Goal: Transaction & Acquisition: Purchase product/service

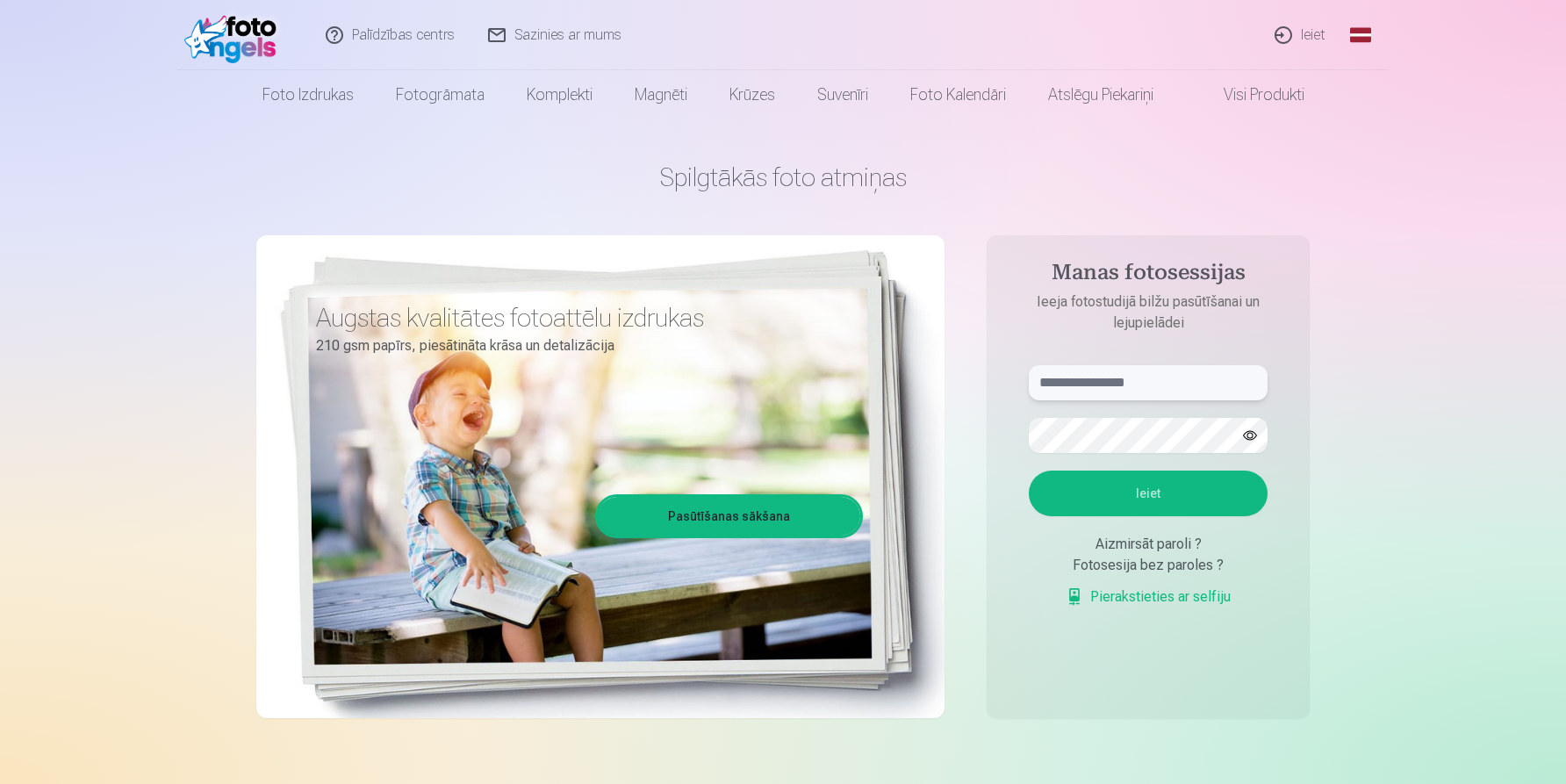
click at [1084, 392] on input "text" at bounding box center [1149, 383] width 239 height 35
type input "**********"
click at [1159, 487] on button "Ieiet" at bounding box center [1149, 493] width 239 height 46
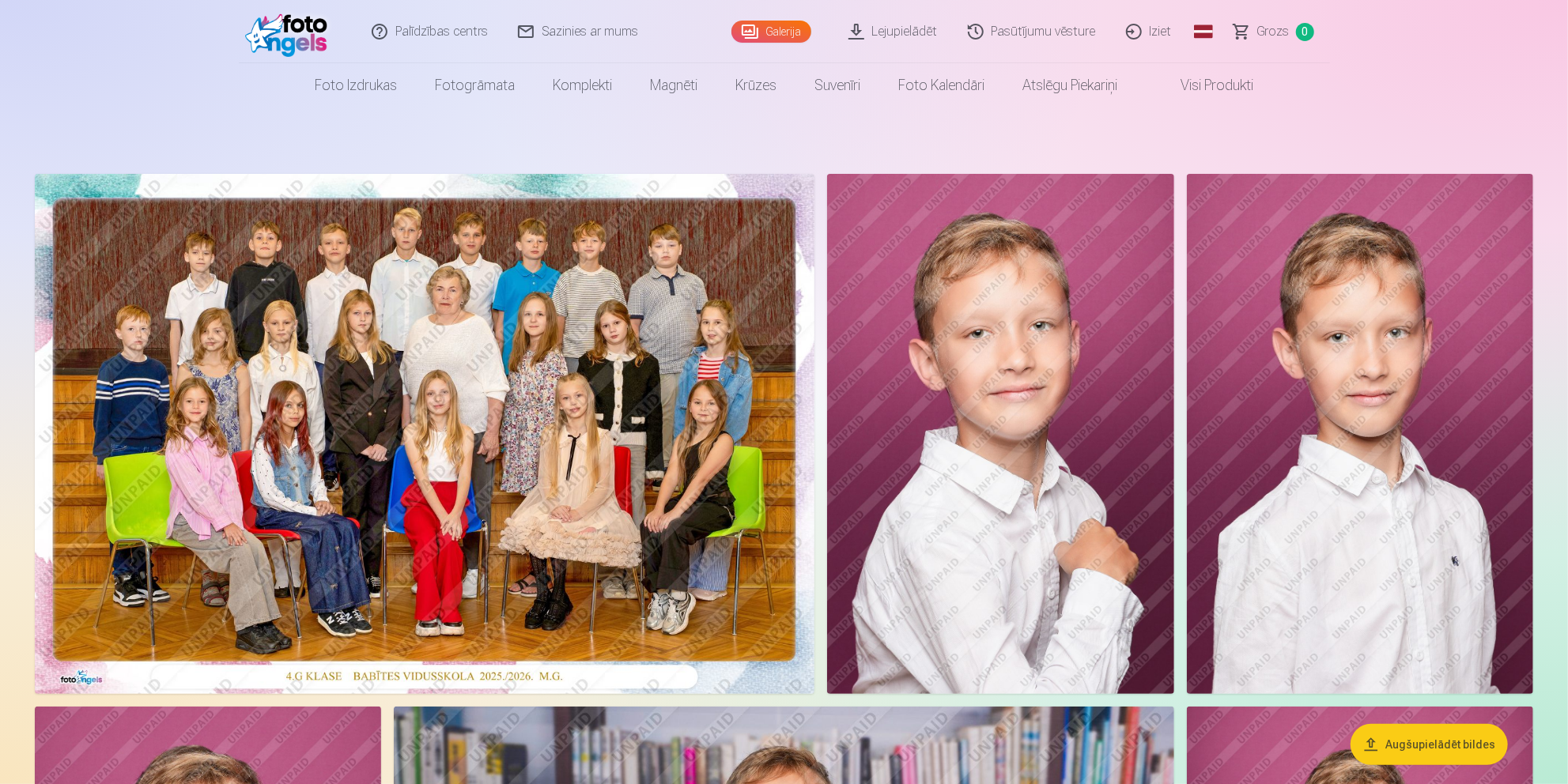
click at [365, 463] on img at bounding box center [424, 434] width 780 height 520
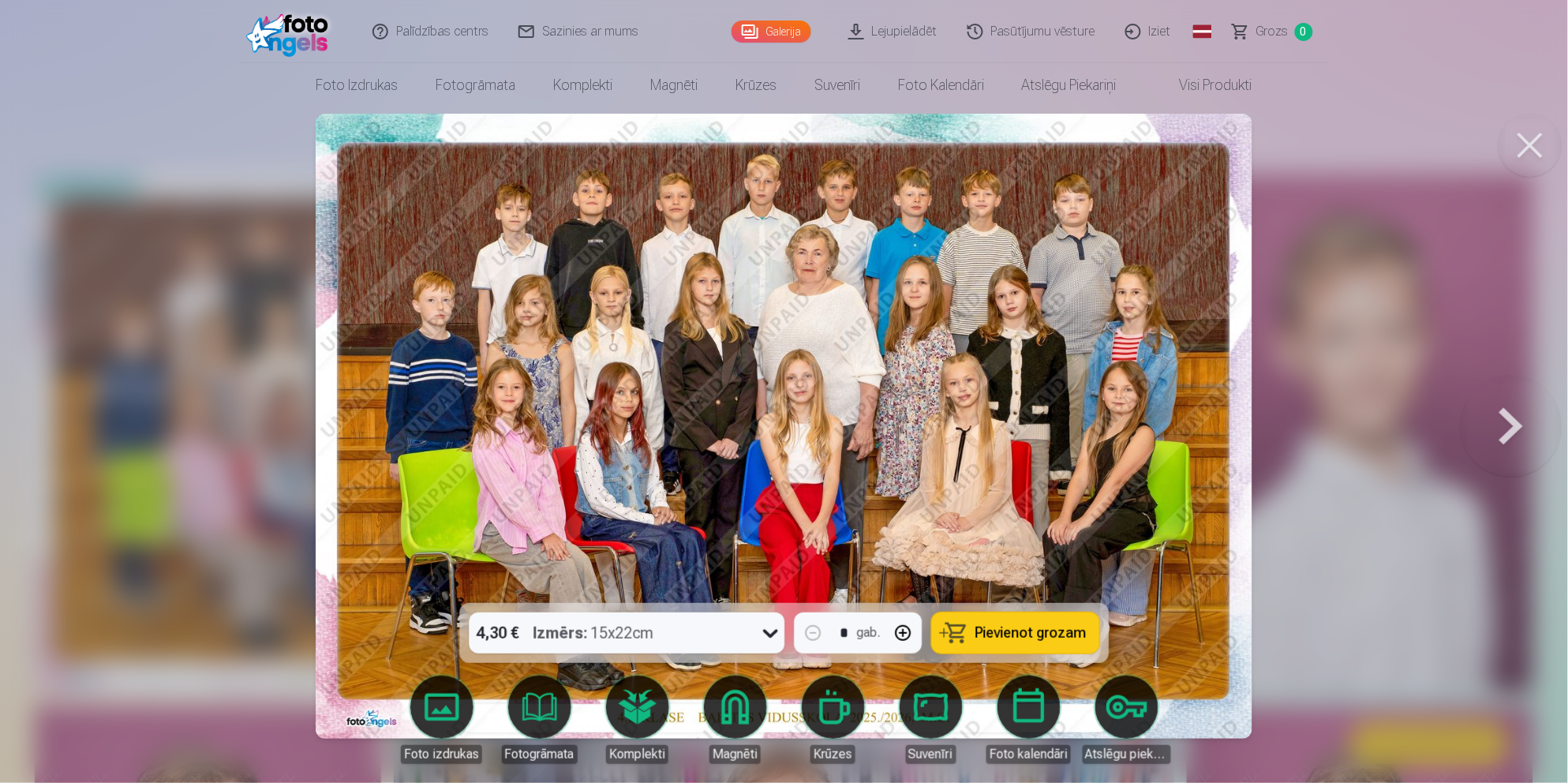
click at [1025, 635] on span "Pievienot grozam" at bounding box center [1031, 633] width 111 height 14
click at [1408, 151] on button at bounding box center [1531, 145] width 63 height 63
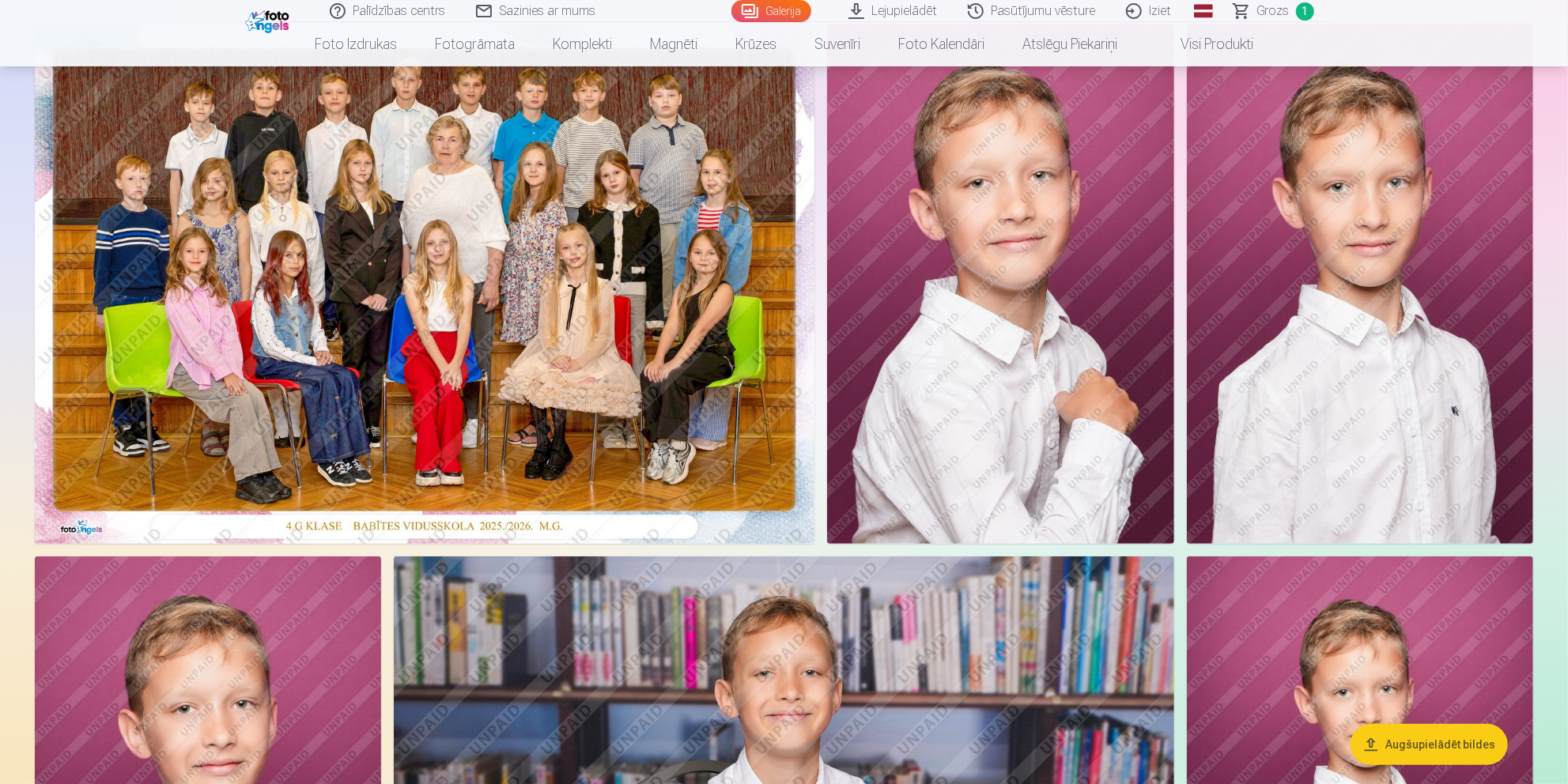
scroll to position [175, 0]
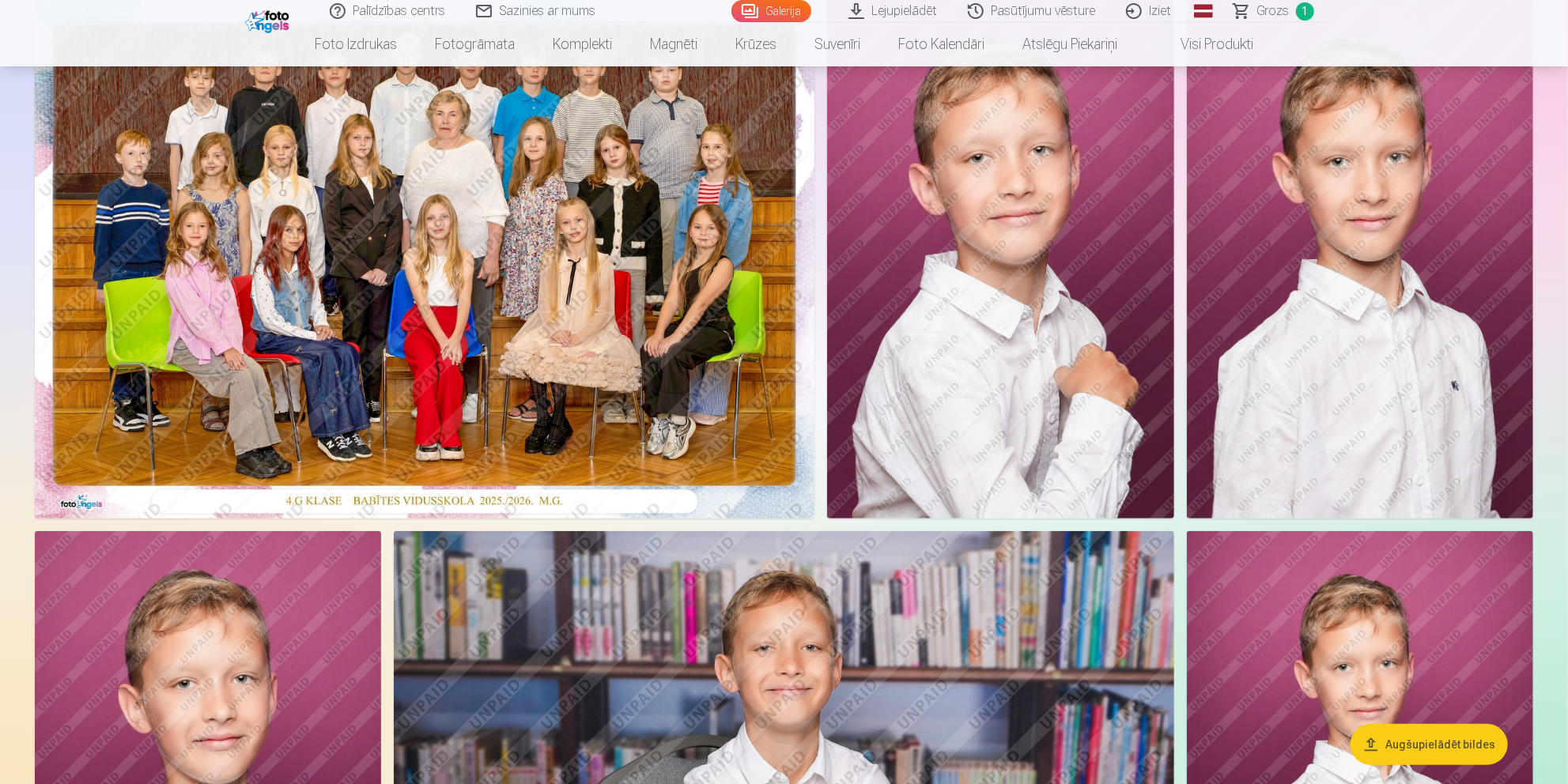
click at [1066, 413] on img at bounding box center [1000, 258] width 347 height 520
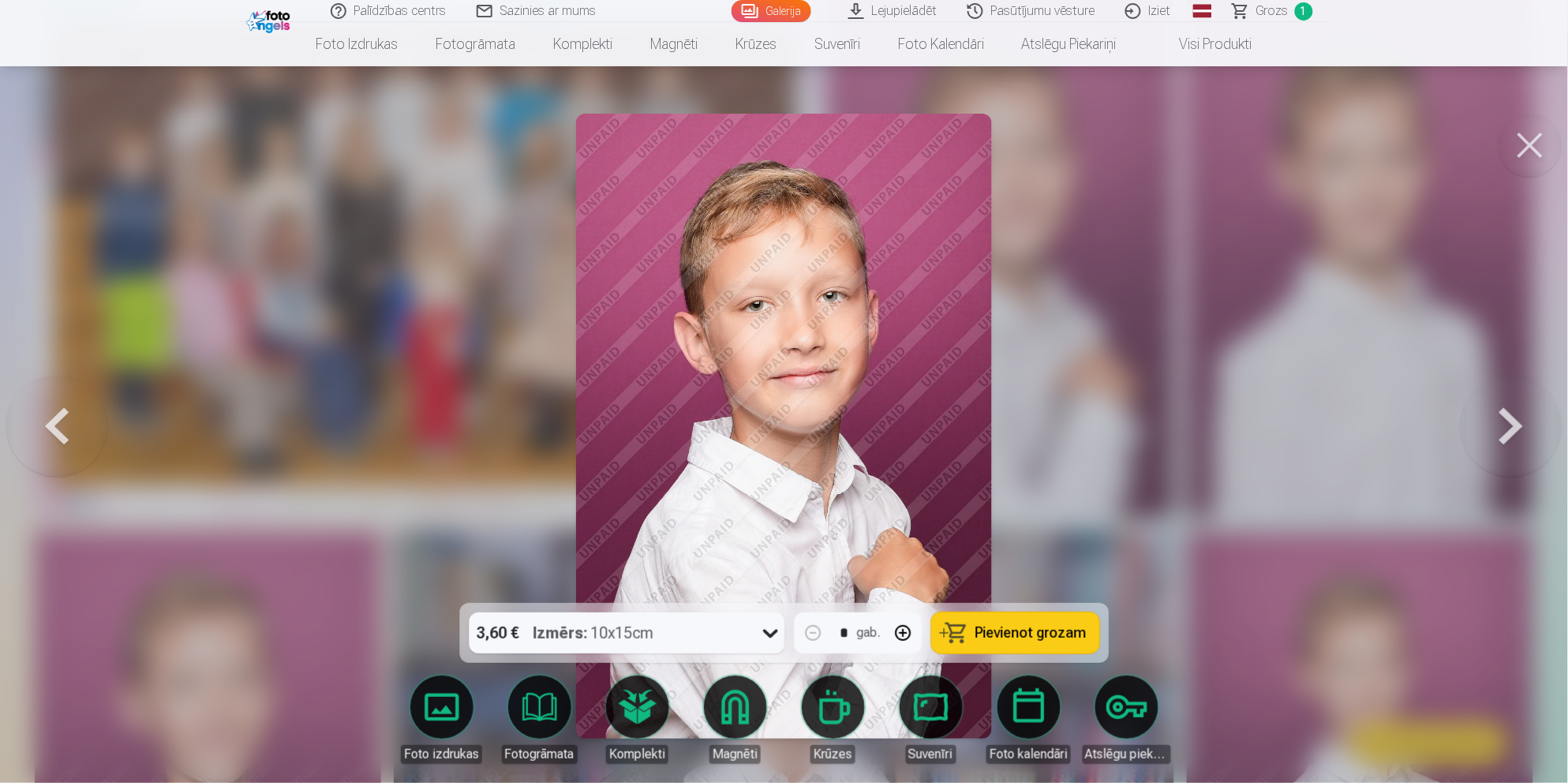
click at [1023, 632] on span "Pievienot grozam" at bounding box center [1031, 633] width 111 height 14
click at [1408, 147] on button at bounding box center [1531, 145] width 63 height 63
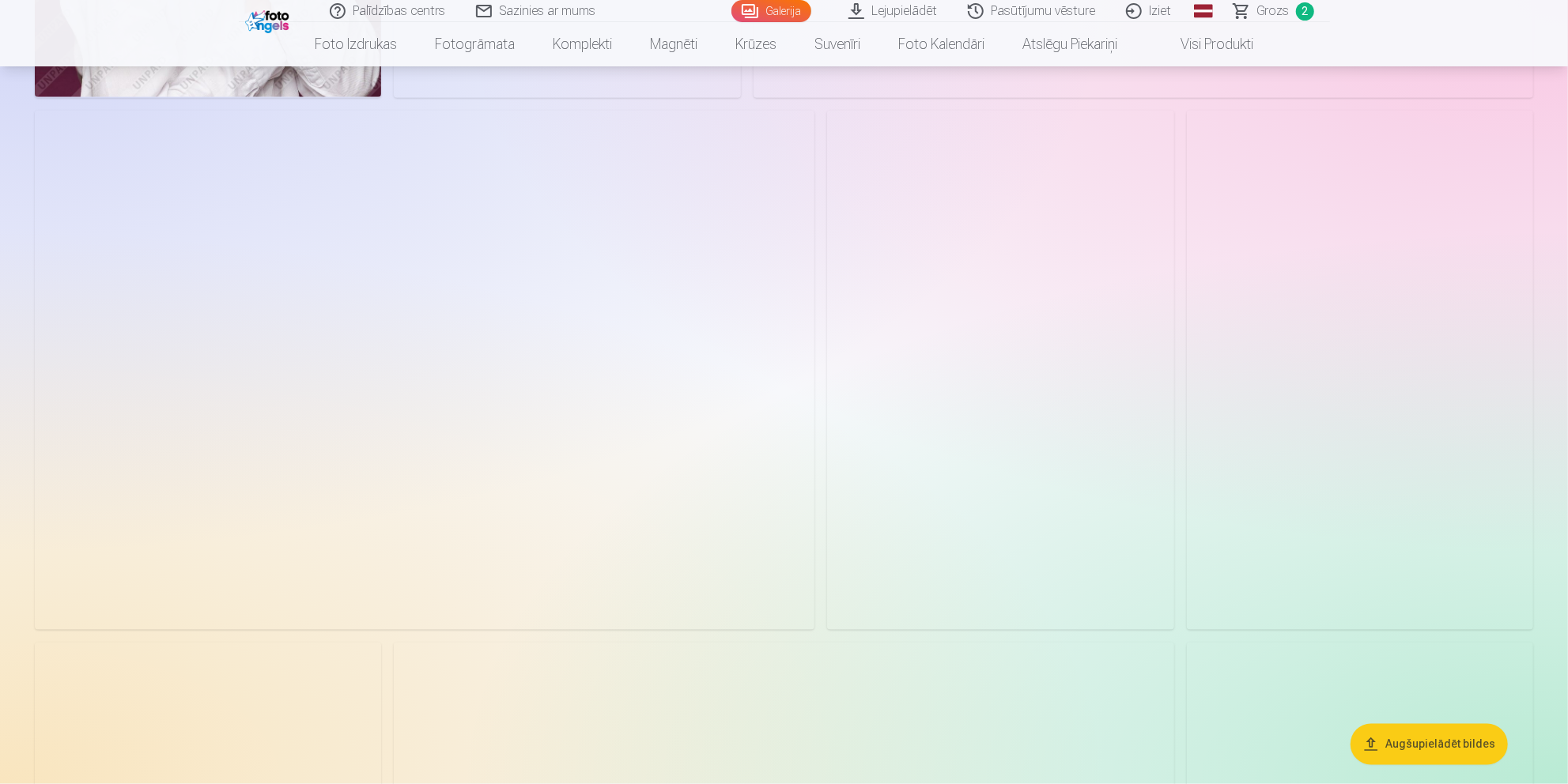
scroll to position [1669, 0]
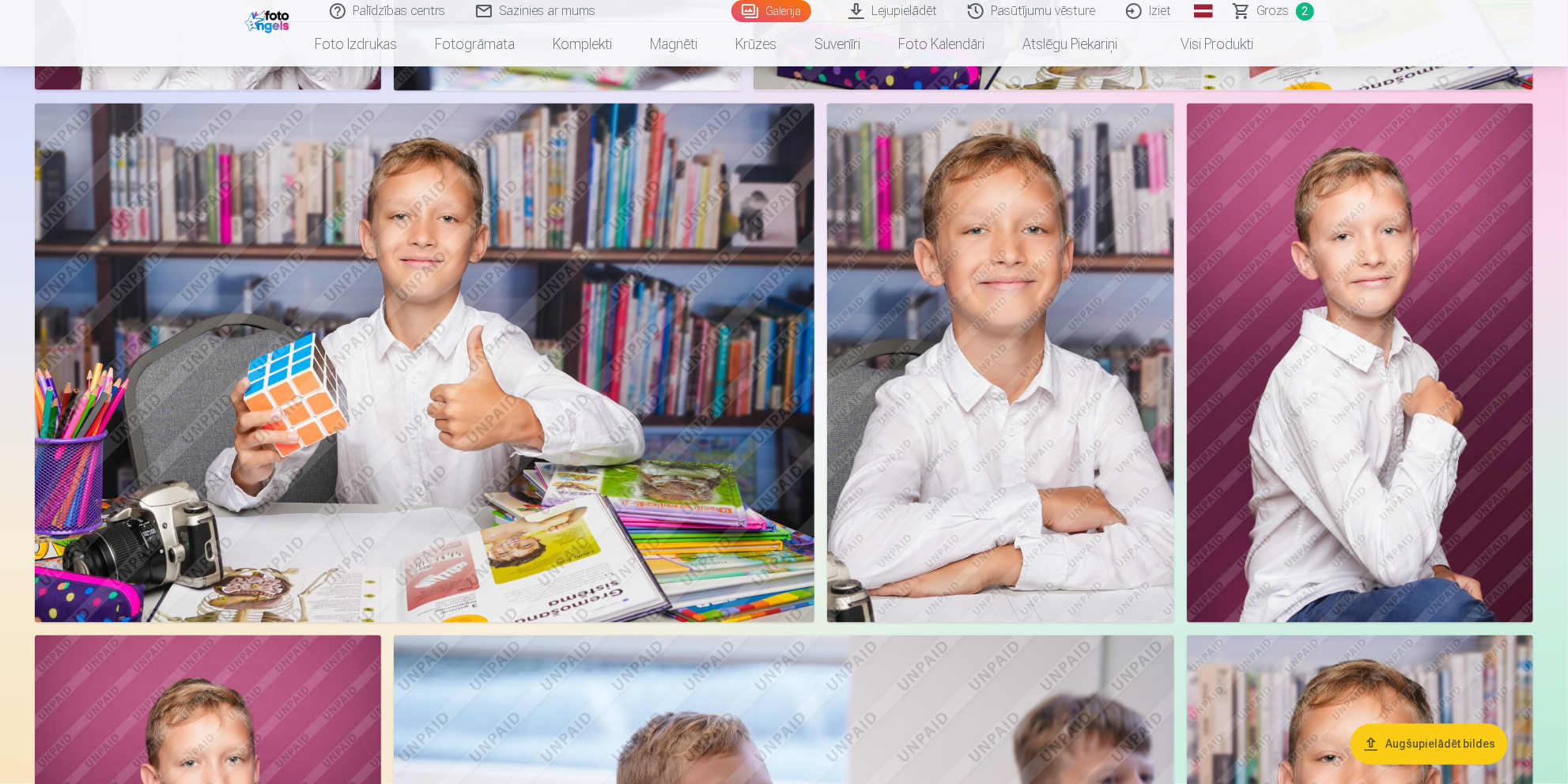
click at [1371, 451] on img at bounding box center [1360, 363] width 347 height 520
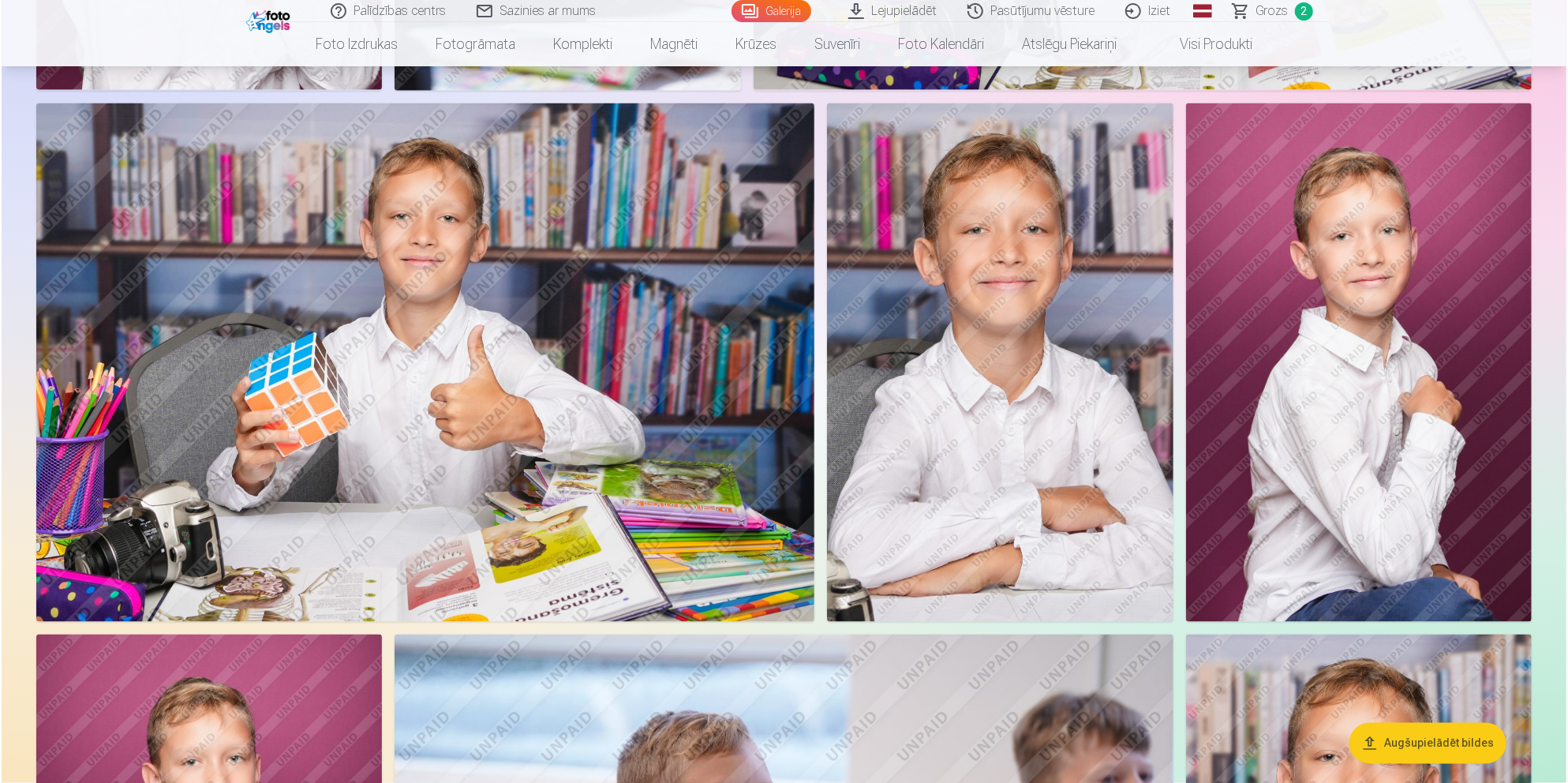
scroll to position [1669, 0]
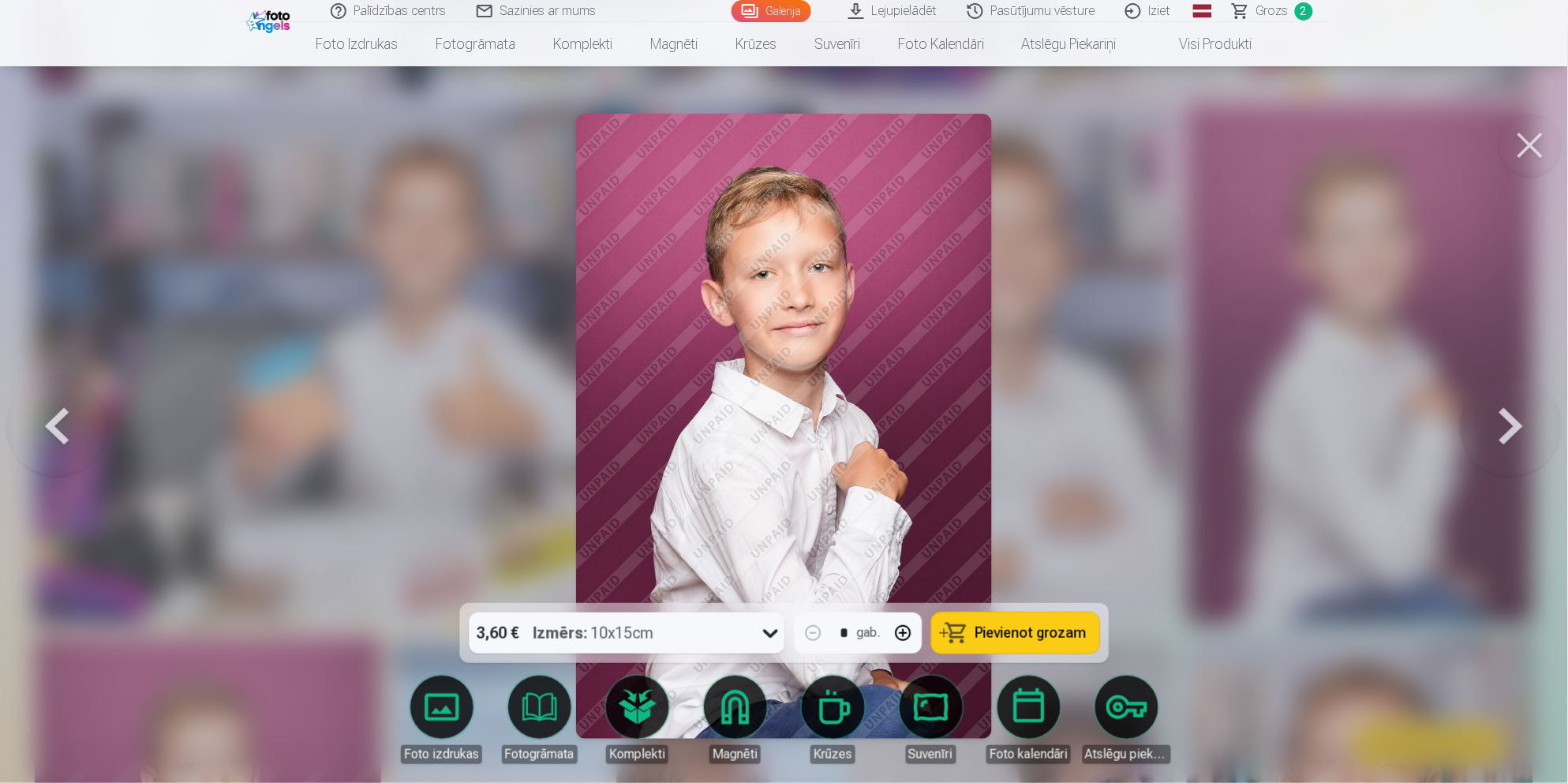
click at [1003, 638] on span "Pievienot grozam" at bounding box center [1031, 633] width 111 height 14
click at [1408, 143] on button at bounding box center [1531, 145] width 63 height 63
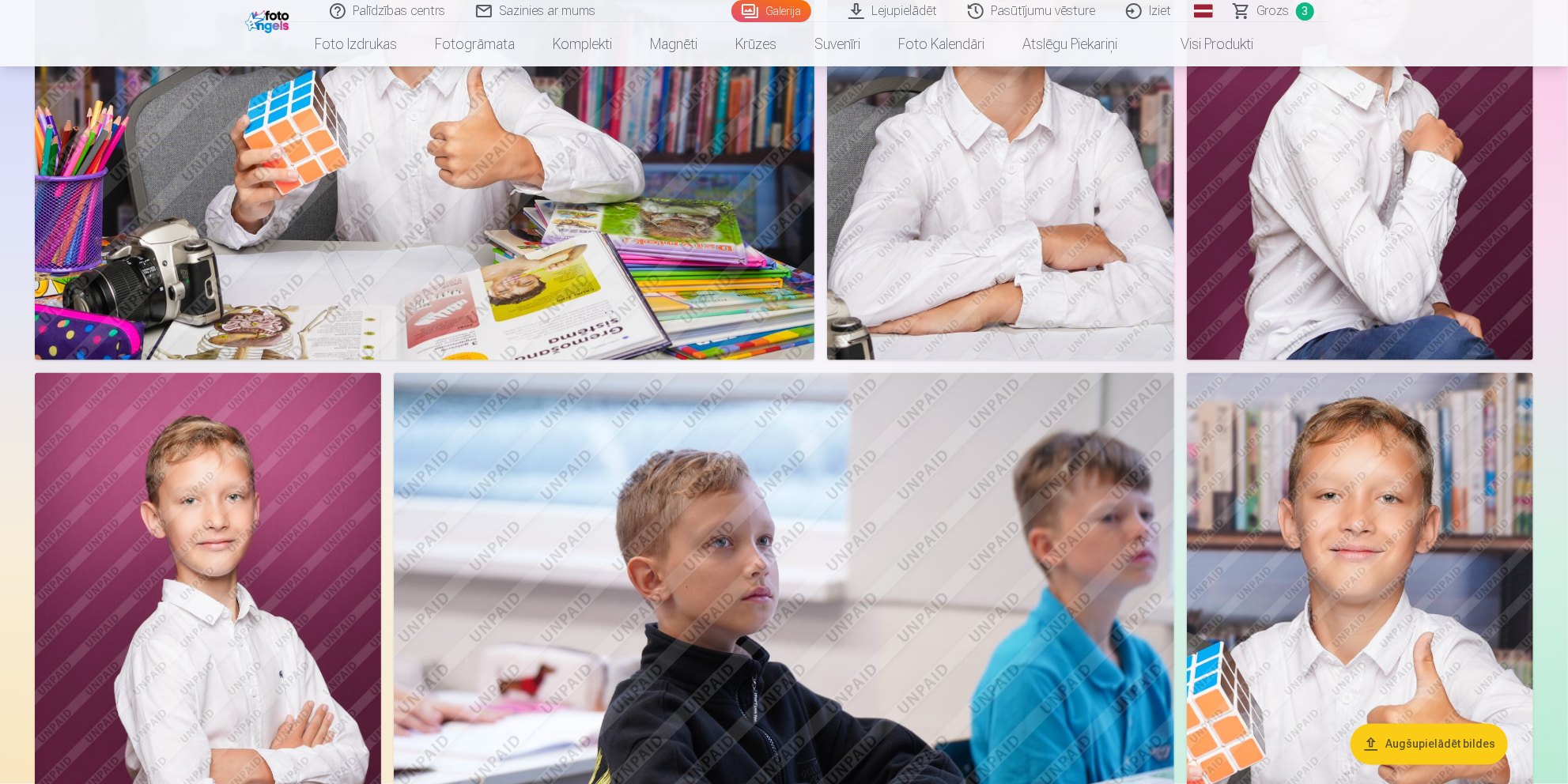
scroll to position [2108, 0]
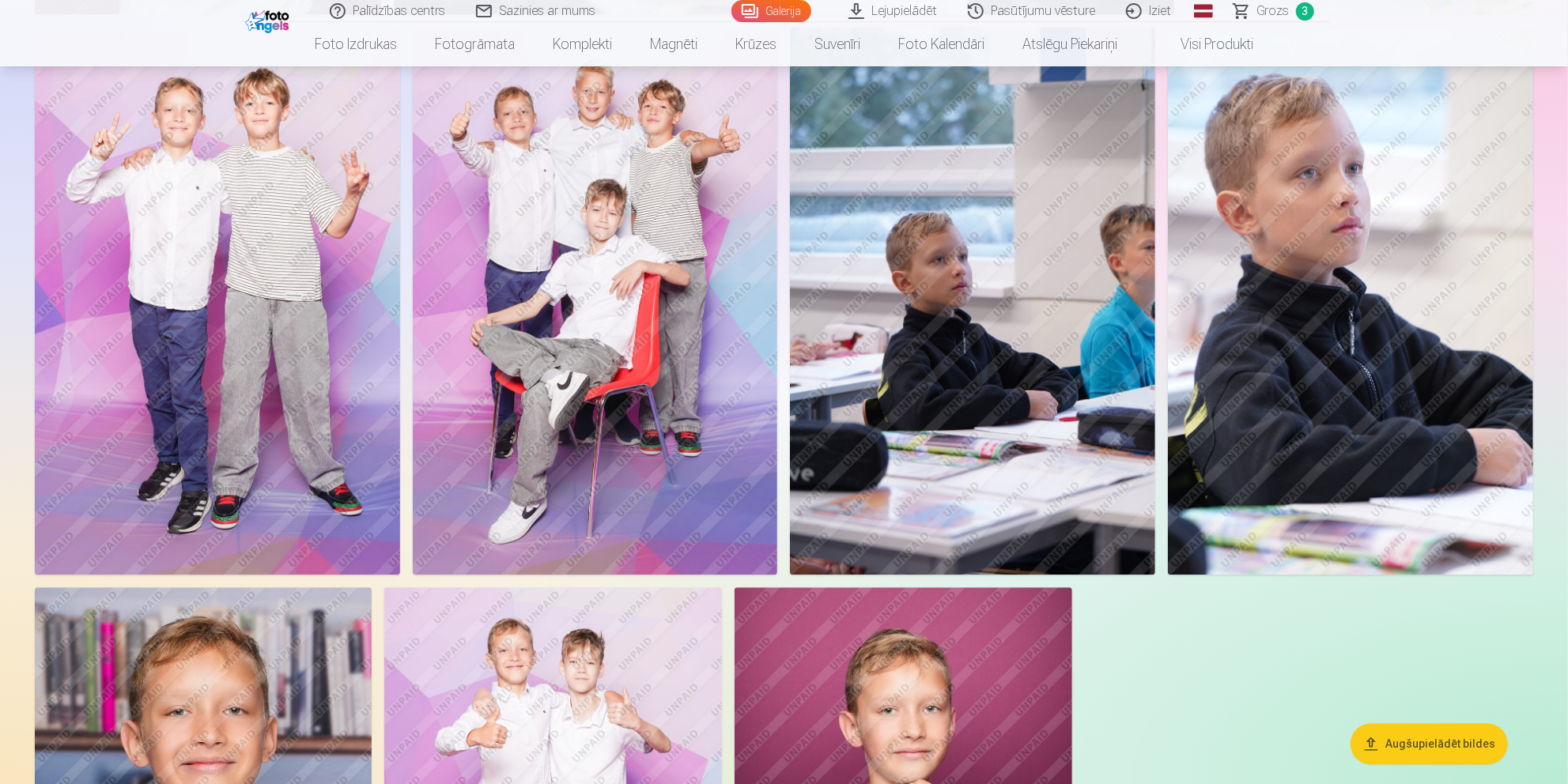
click at [272, 317] on img at bounding box center [217, 300] width 365 height 548
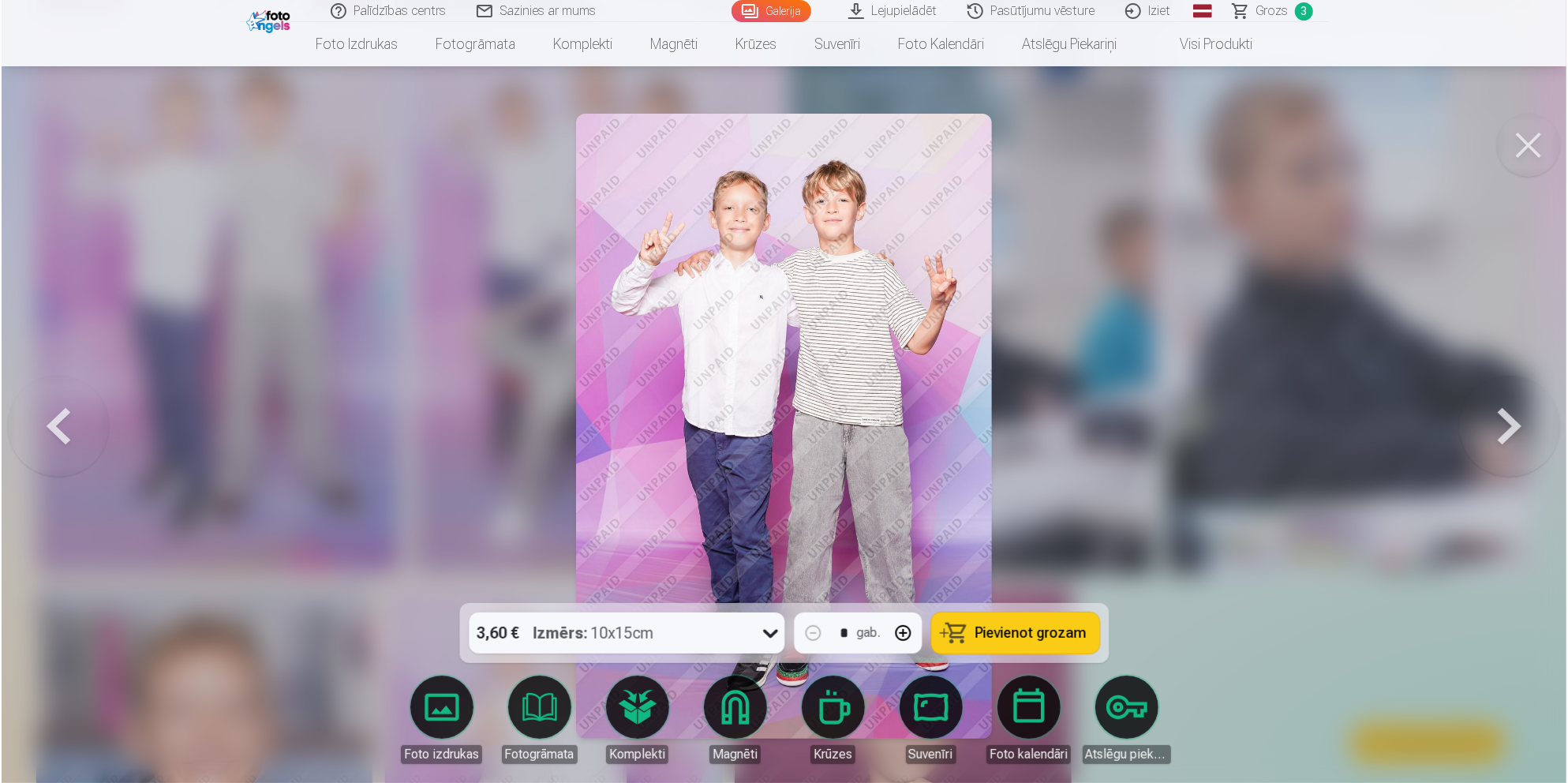
scroll to position [2813, 0]
click at [1032, 633] on span "Pievienot grozam" at bounding box center [1031, 633] width 111 height 14
click at [1408, 140] on button at bounding box center [1531, 145] width 63 height 63
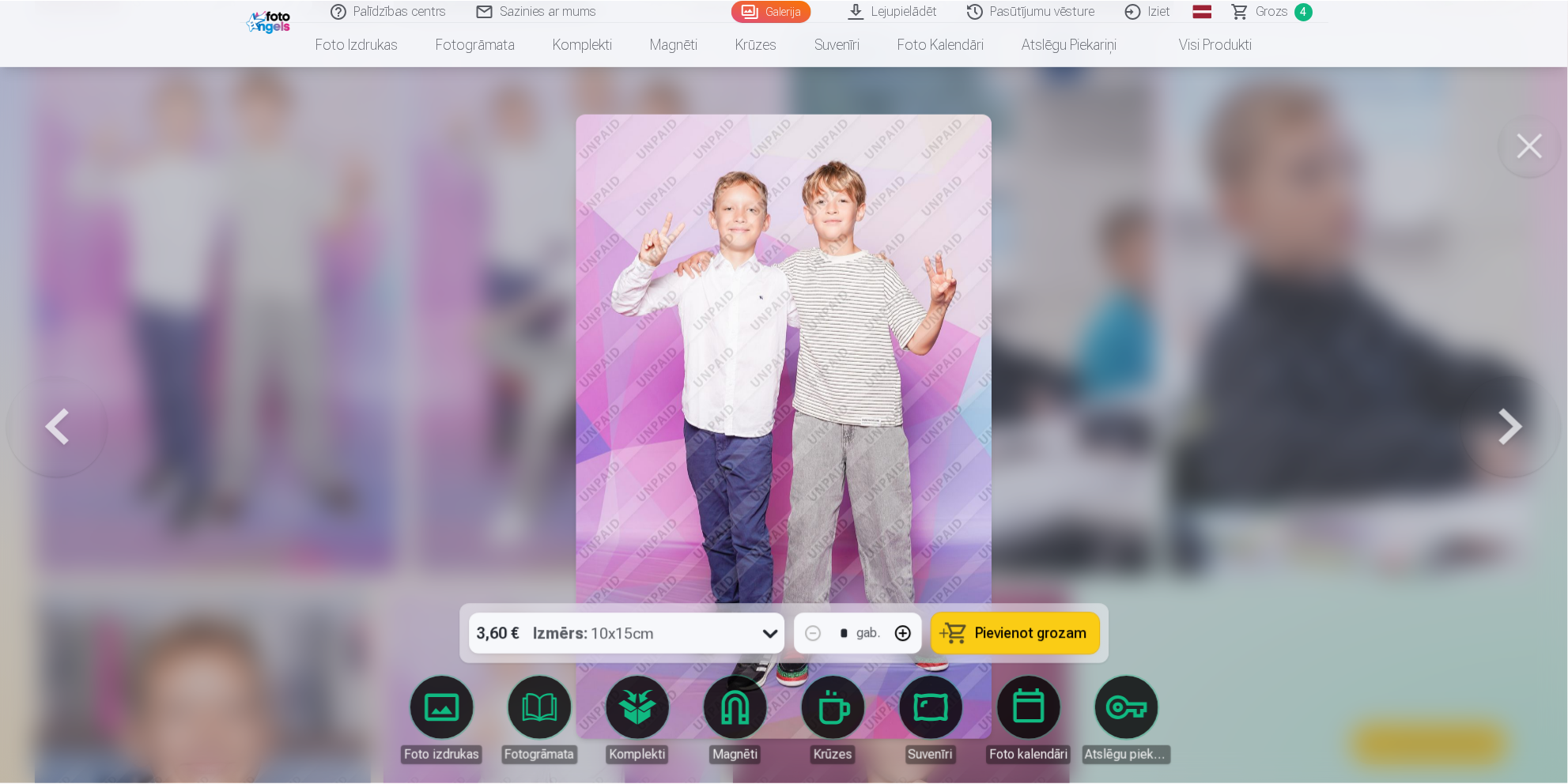
scroll to position [2811, 0]
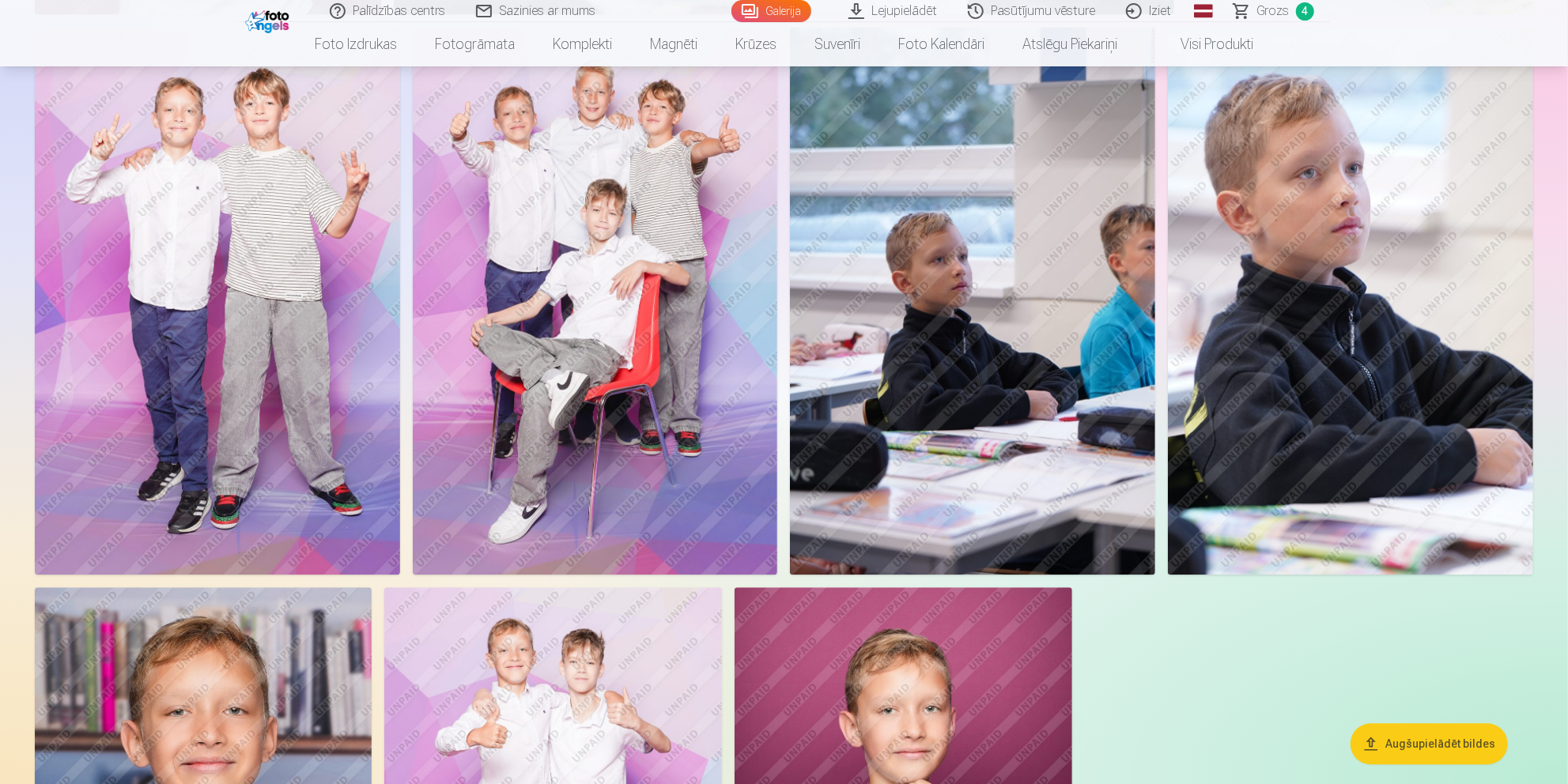
click at [622, 275] on img at bounding box center [595, 300] width 365 height 548
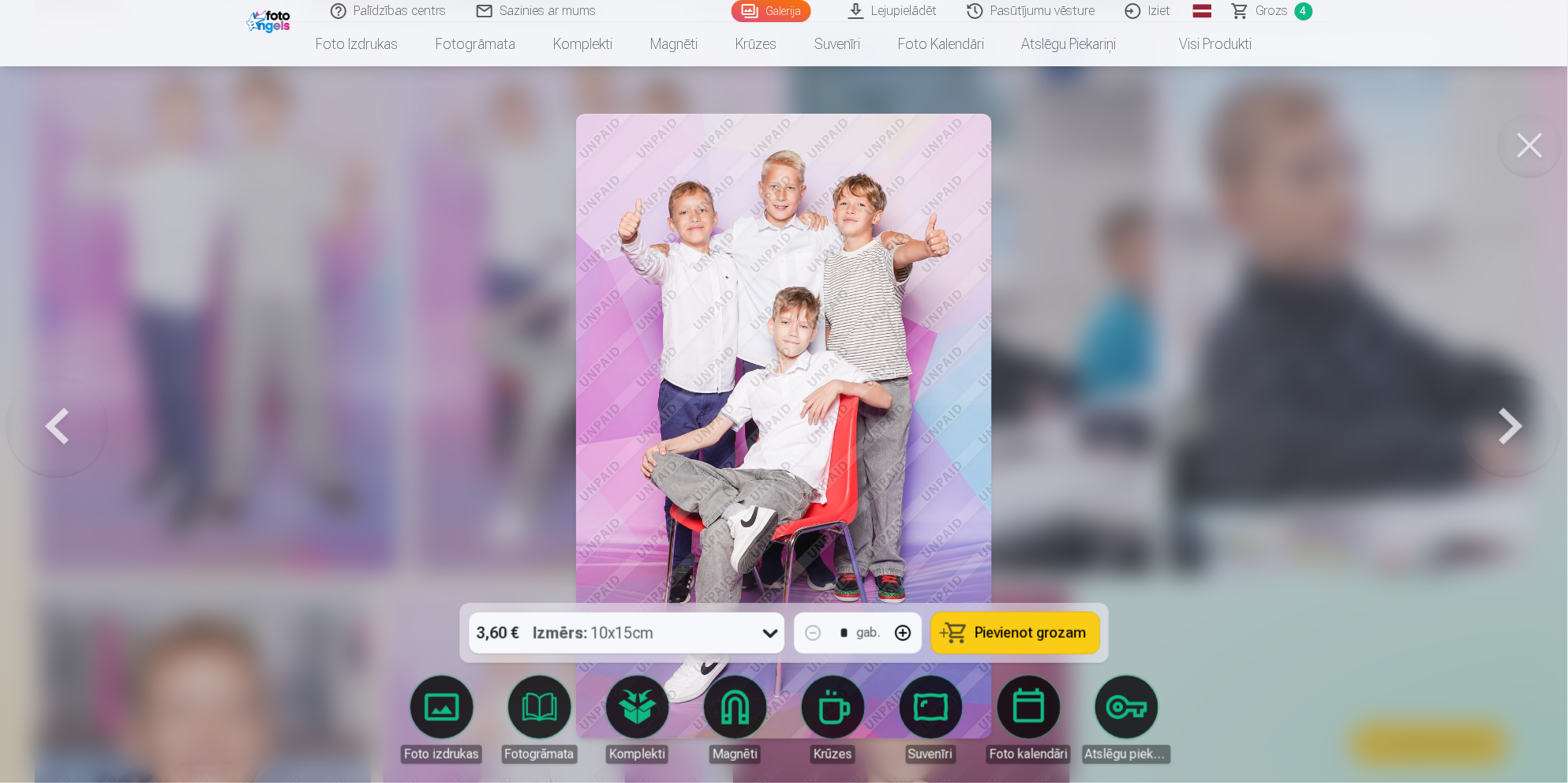
click at [1027, 628] on span "Pievienot grozam" at bounding box center [1031, 633] width 111 height 14
click at [1408, 142] on button at bounding box center [1531, 145] width 63 height 63
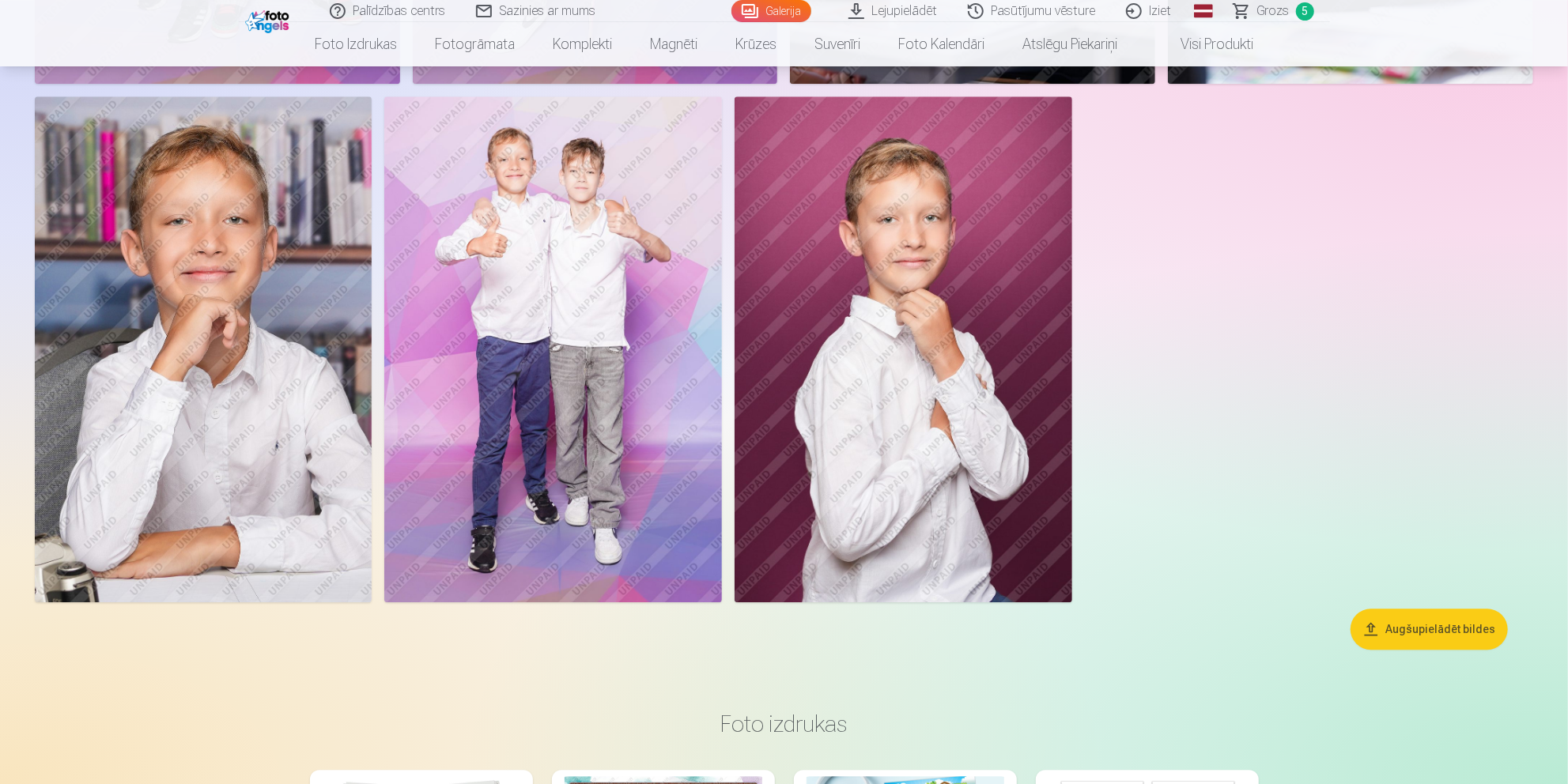
scroll to position [3338, 0]
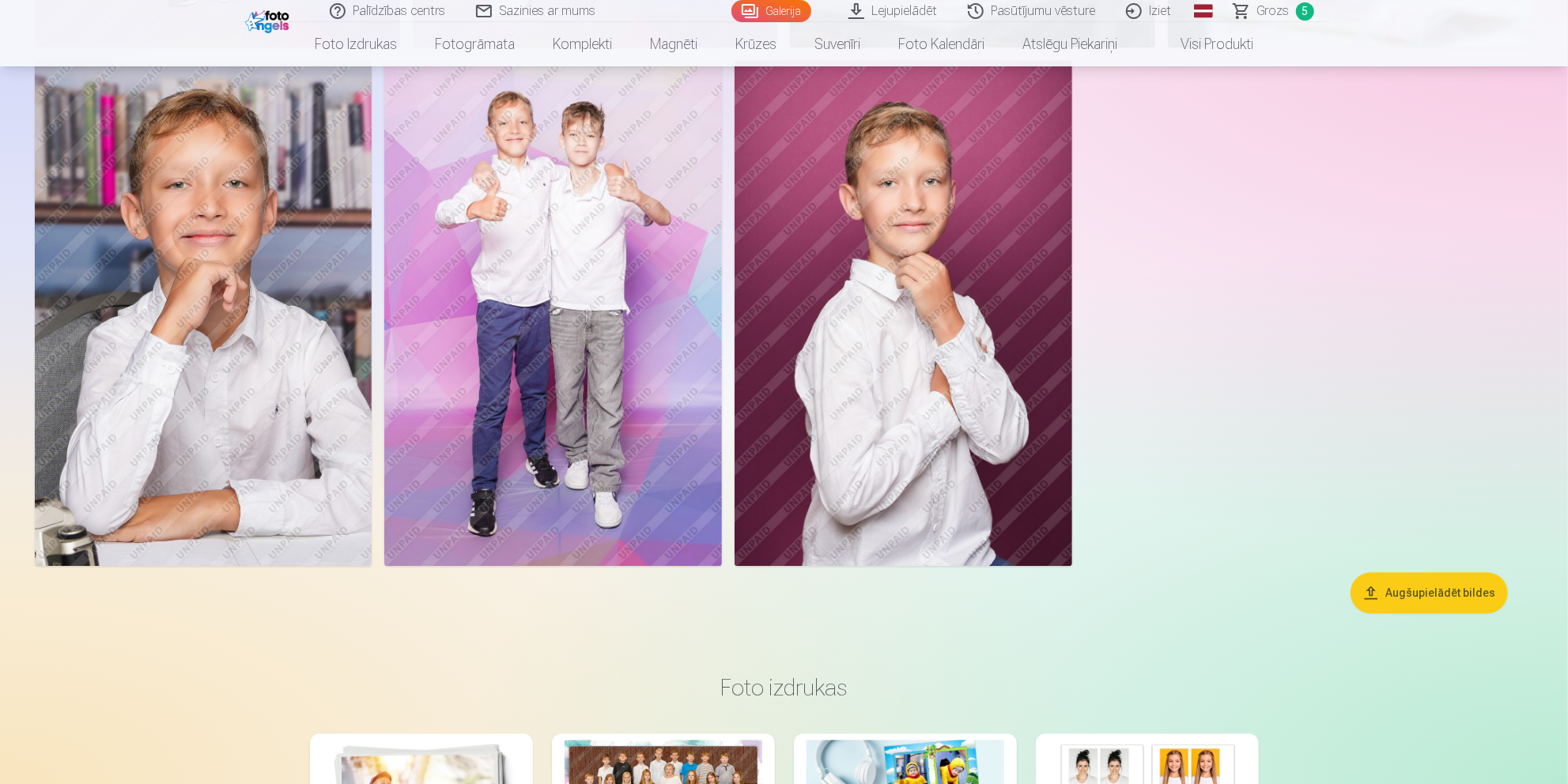
click at [233, 368] on img at bounding box center [203, 313] width 337 height 506
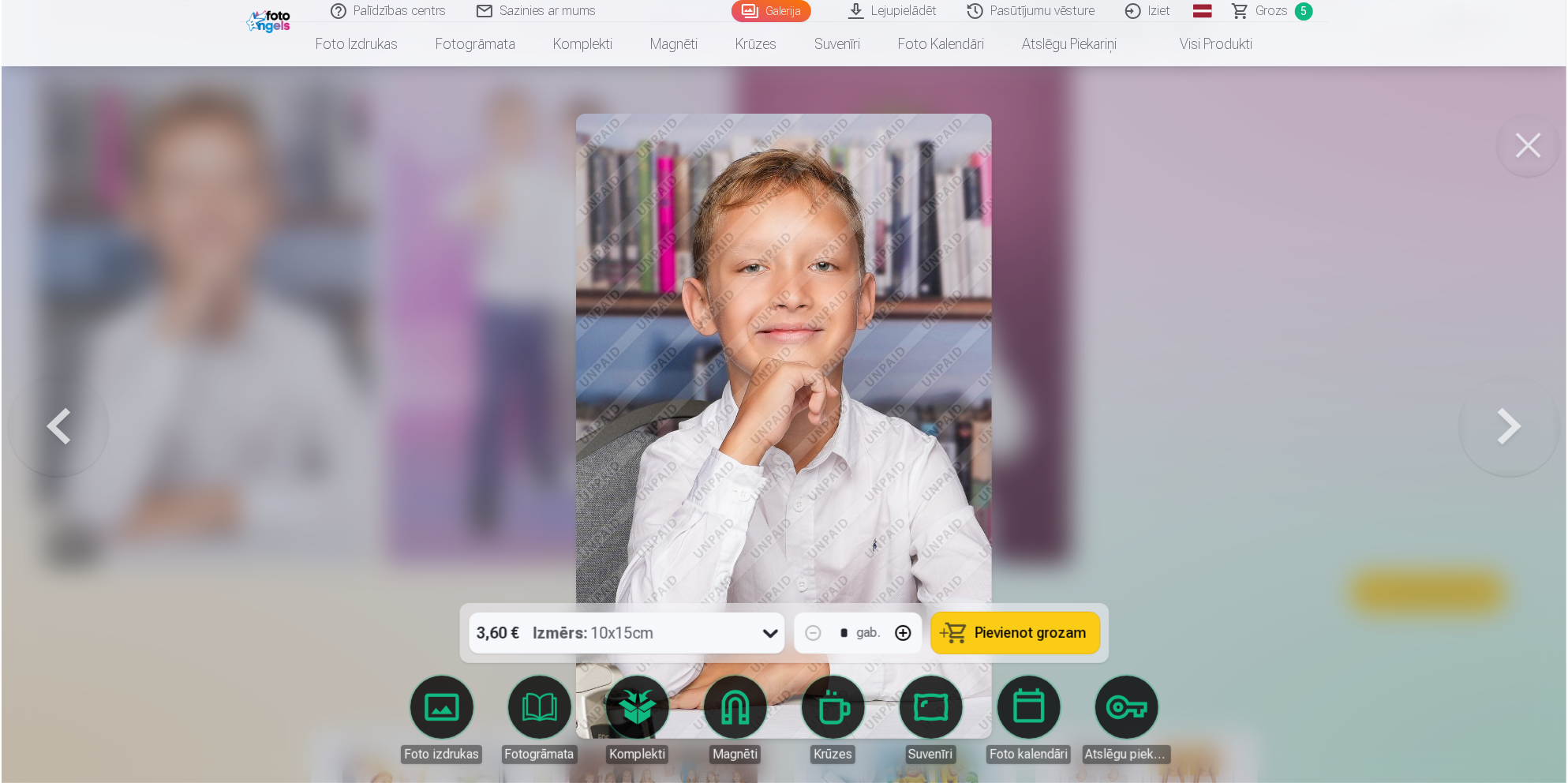
scroll to position [3340, 0]
click at [1019, 629] on span "Pievienot grozam" at bounding box center [1031, 633] width 111 height 14
click at [1408, 146] on button at bounding box center [1531, 145] width 63 height 63
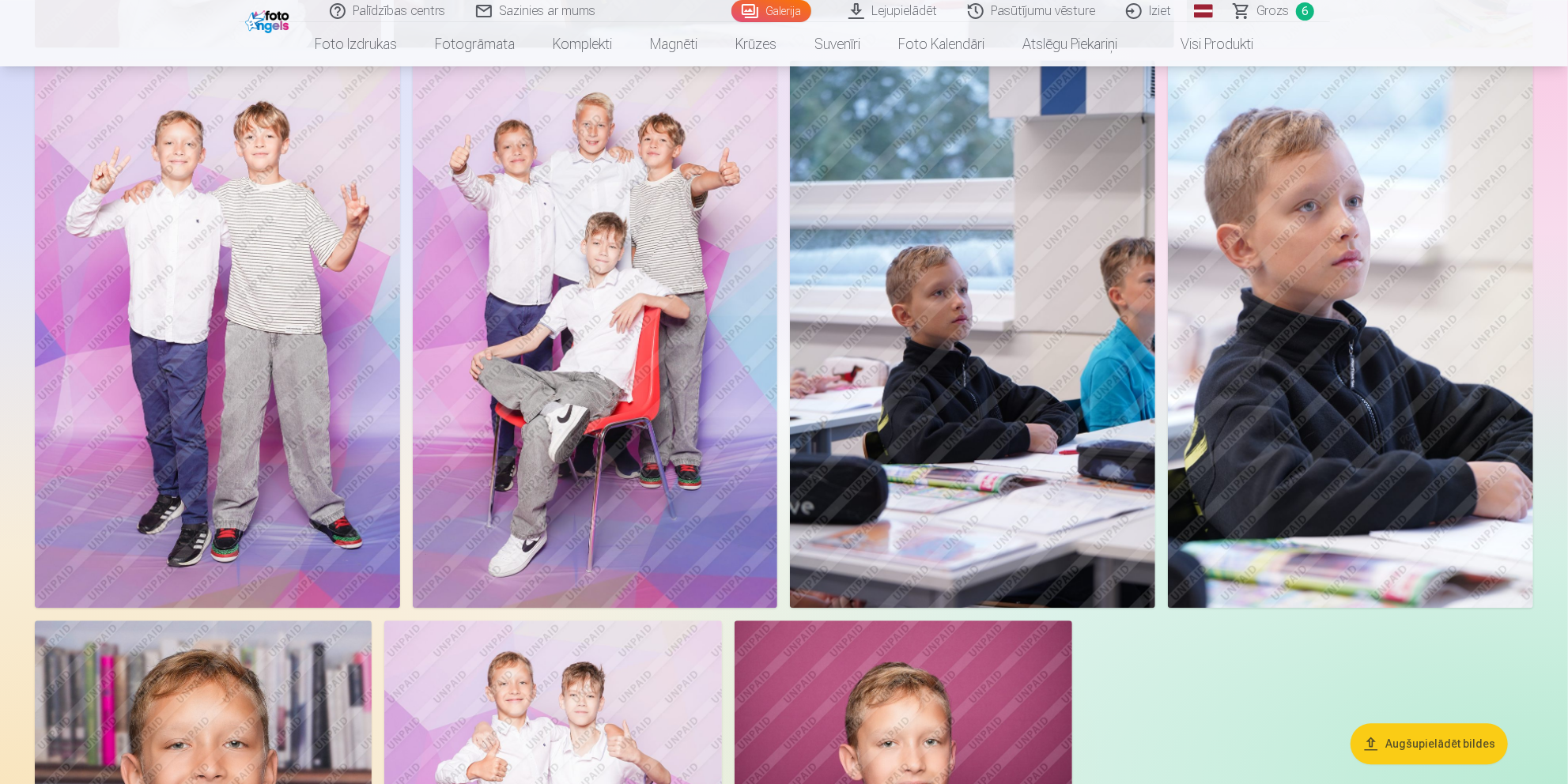
scroll to position [3251, 0]
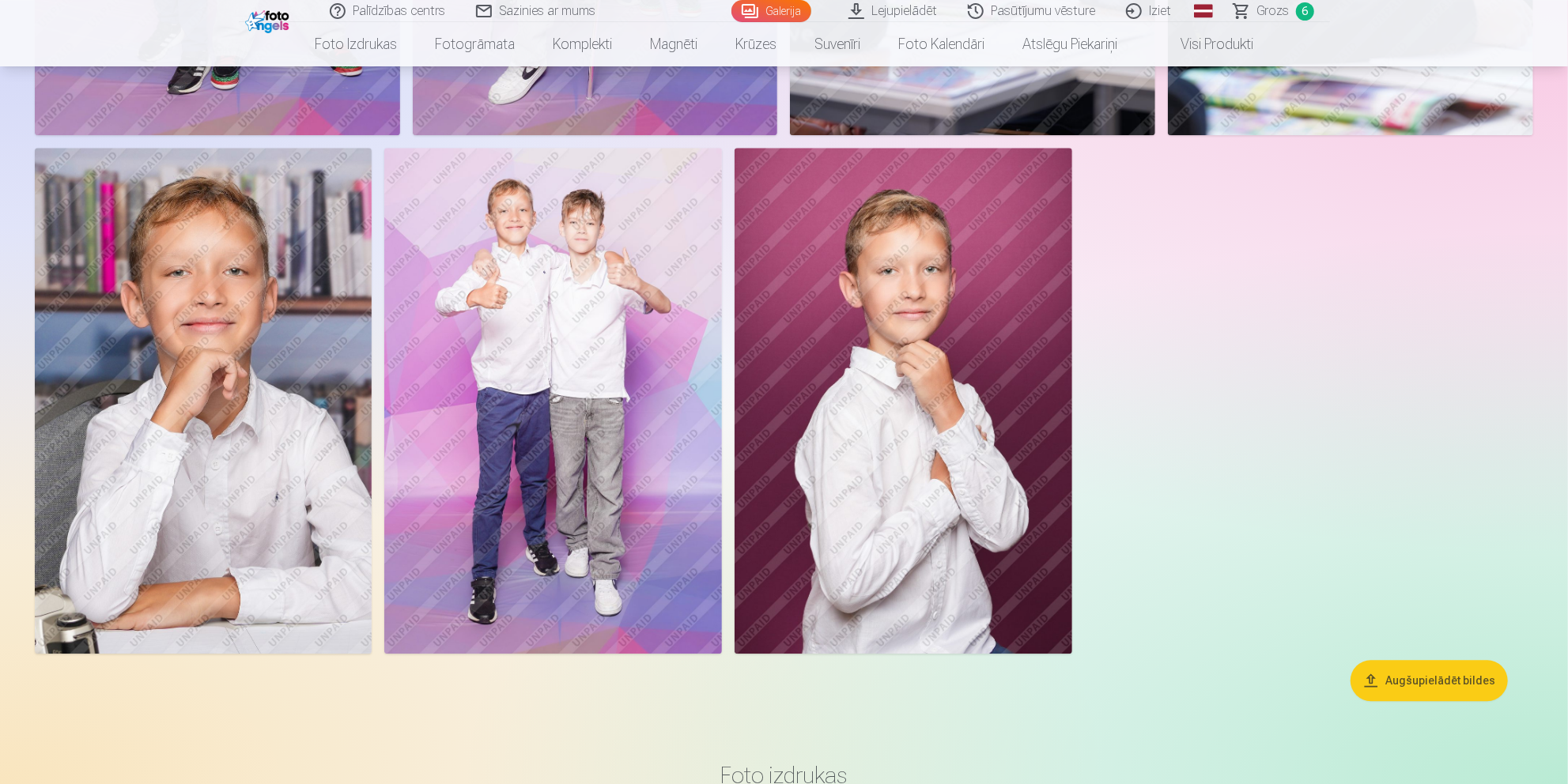
click at [554, 368] on img at bounding box center [553, 401] width 338 height 506
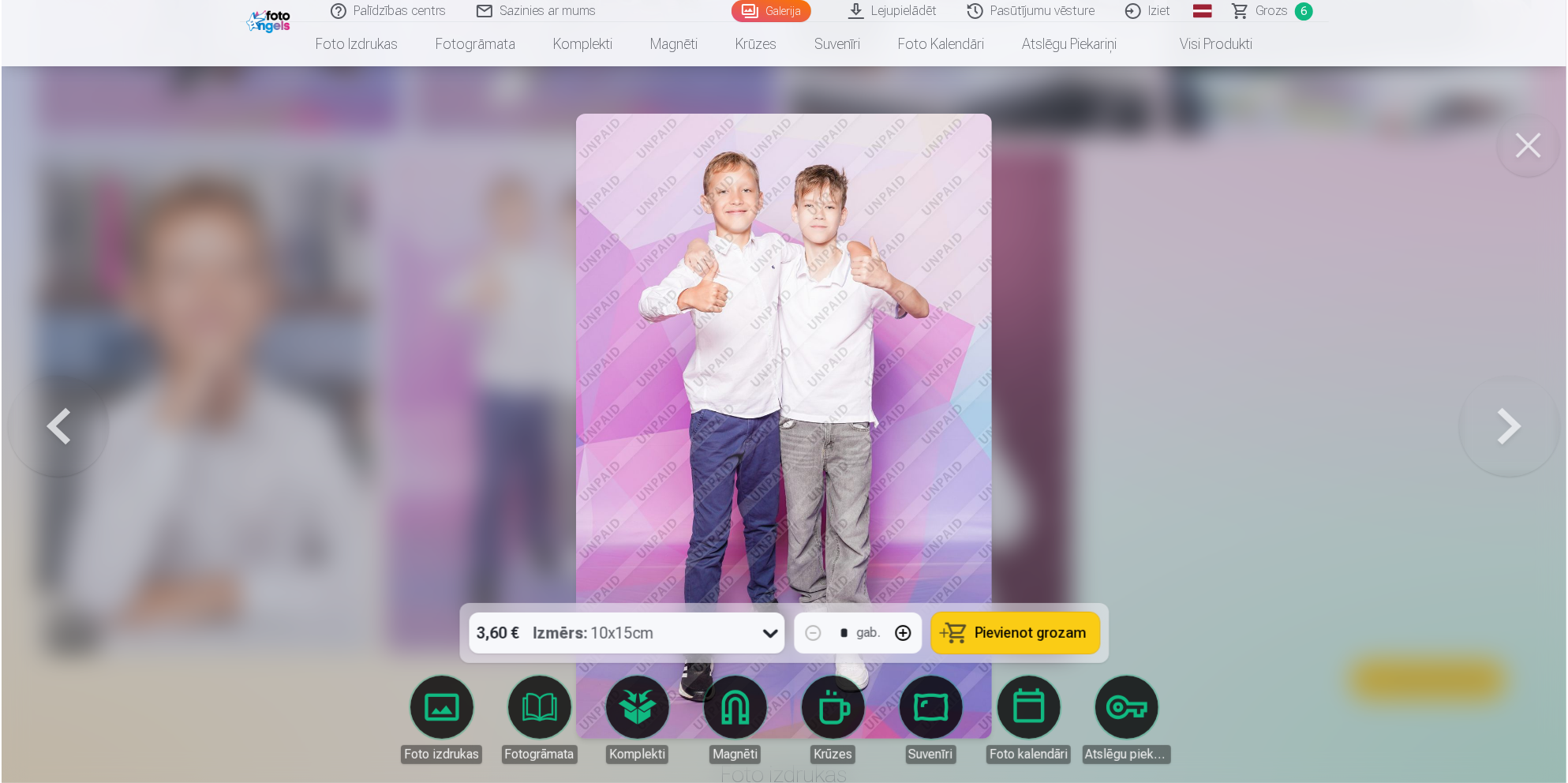
scroll to position [3252, 0]
click at [1046, 633] on span "Pievienot grozam" at bounding box center [1031, 633] width 111 height 14
click at [1282, 4] on span "Grozs" at bounding box center [1272, 11] width 33 height 19
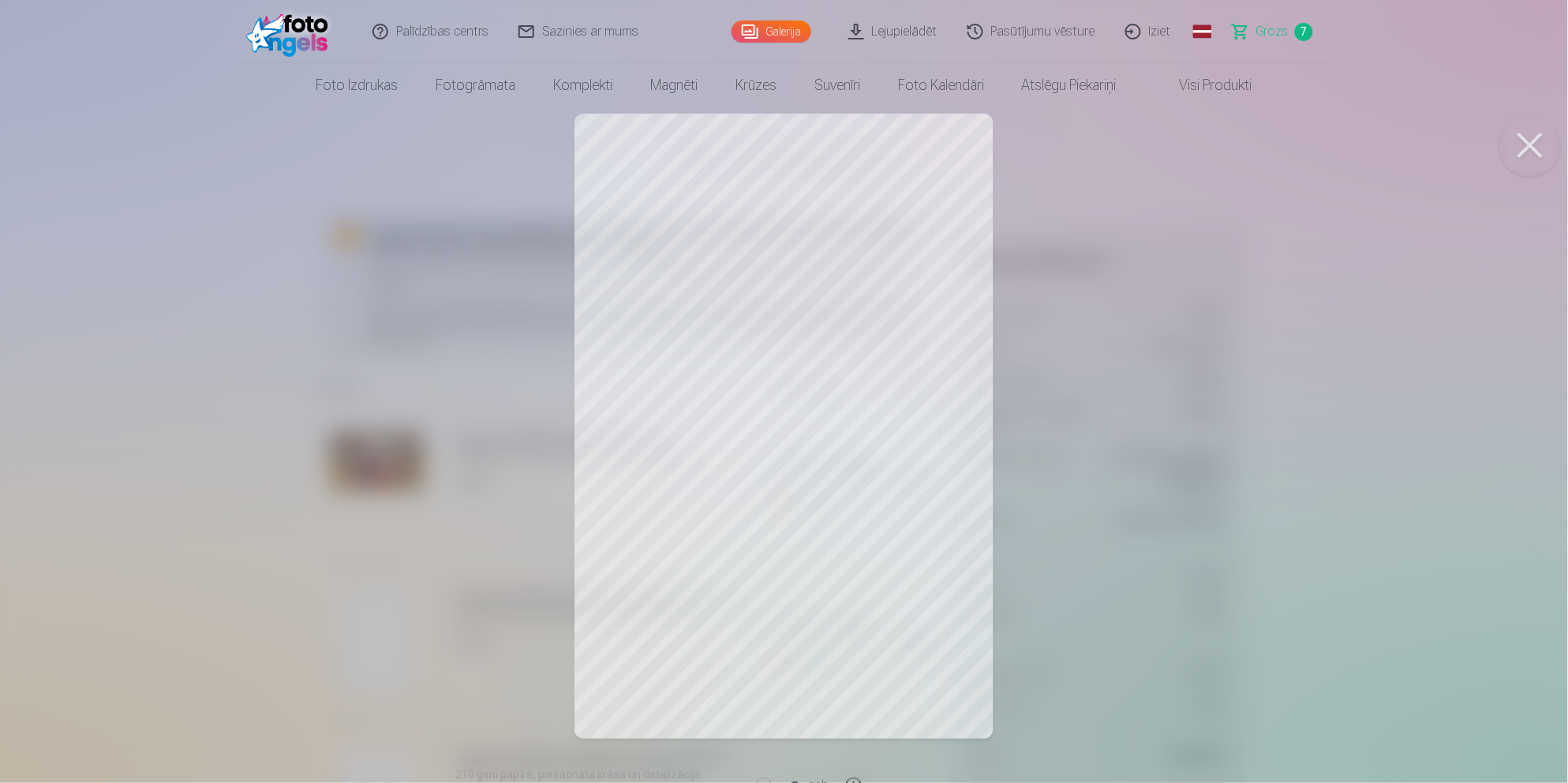
click at [1408, 151] on button at bounding box center [1531, 145] width 63 height 63
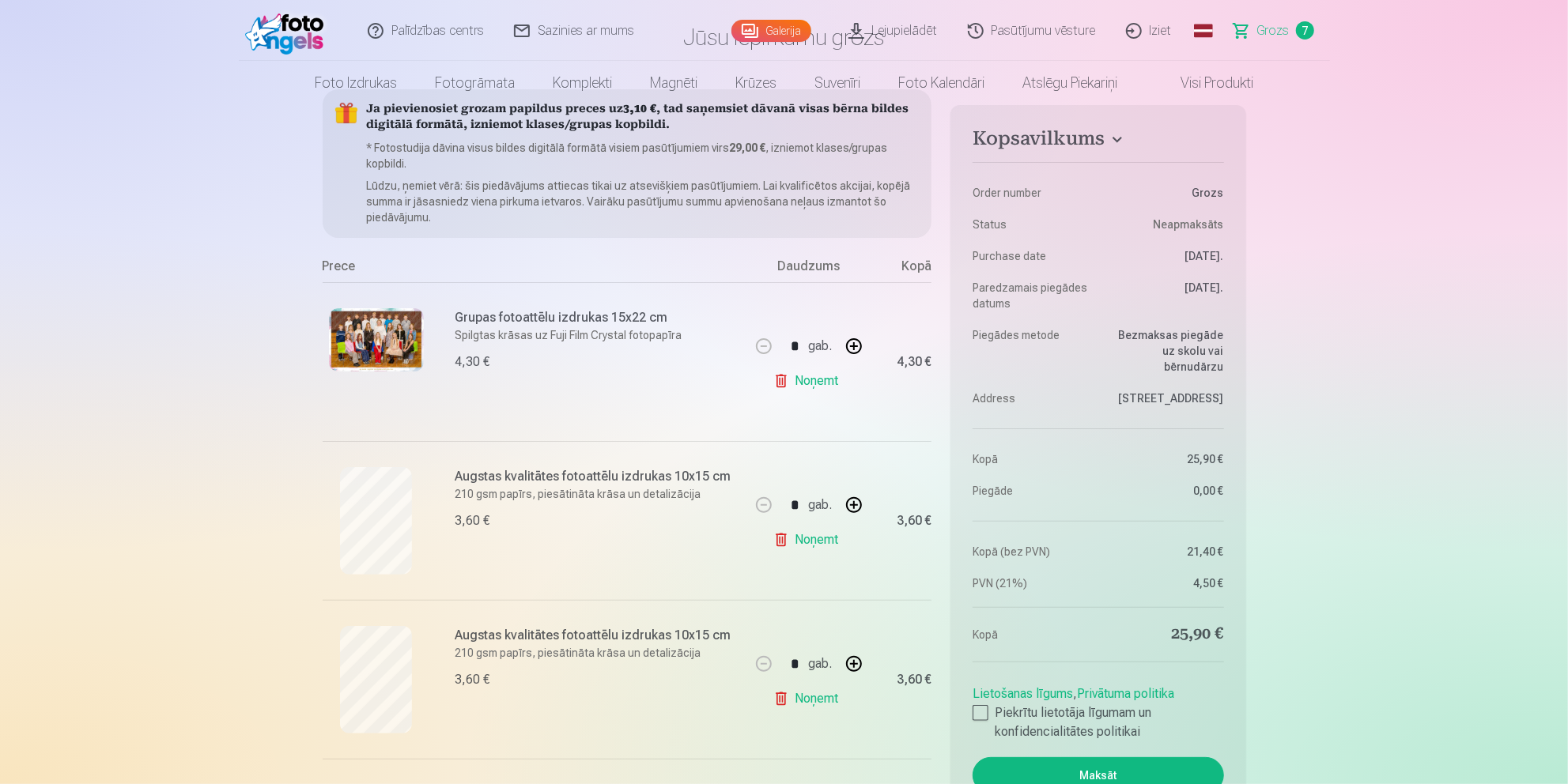
scroll to position [175, 0]
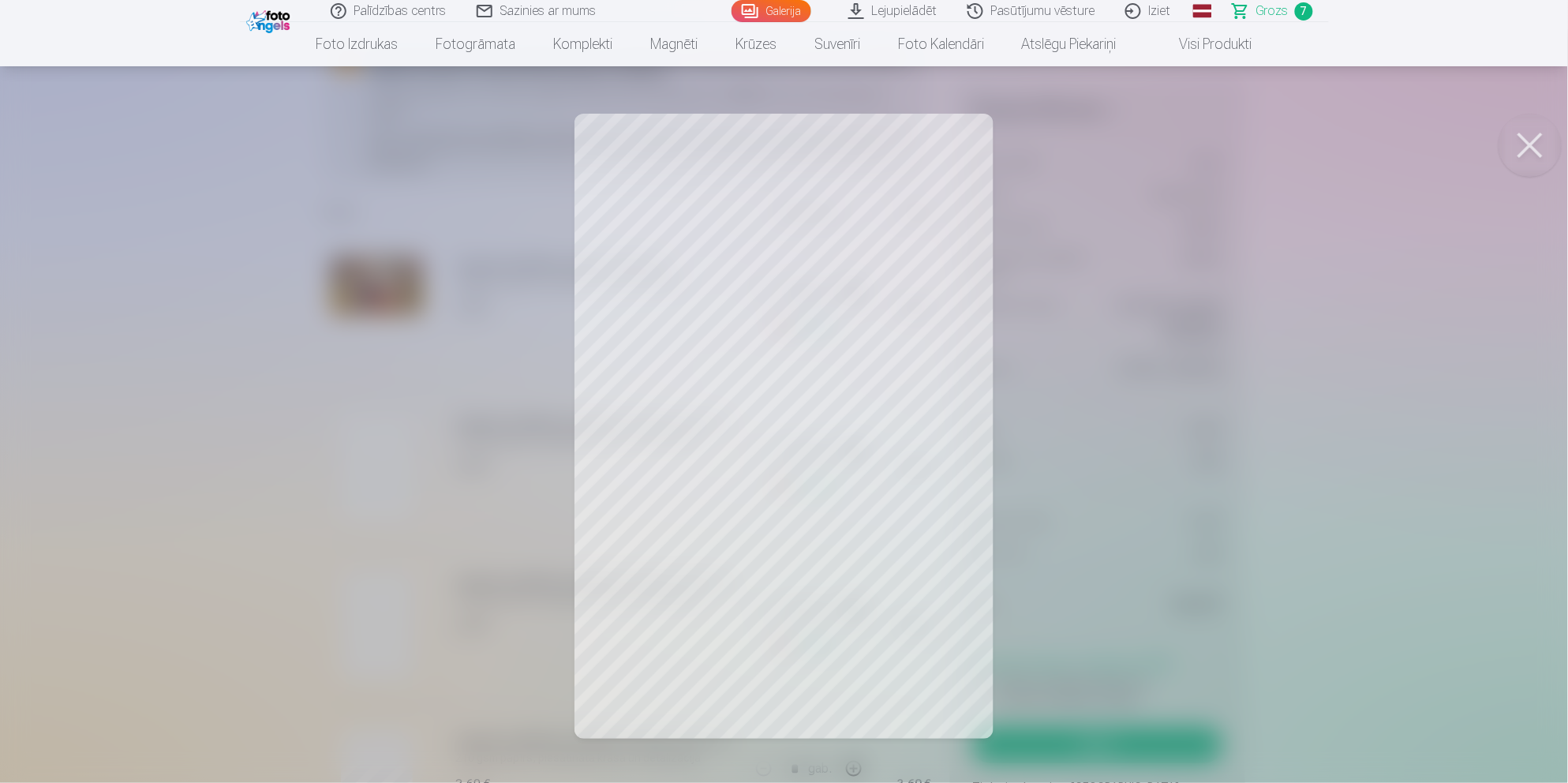
click at [1408, 153] on button at bounding box center [1531, 145] width 63 height 63
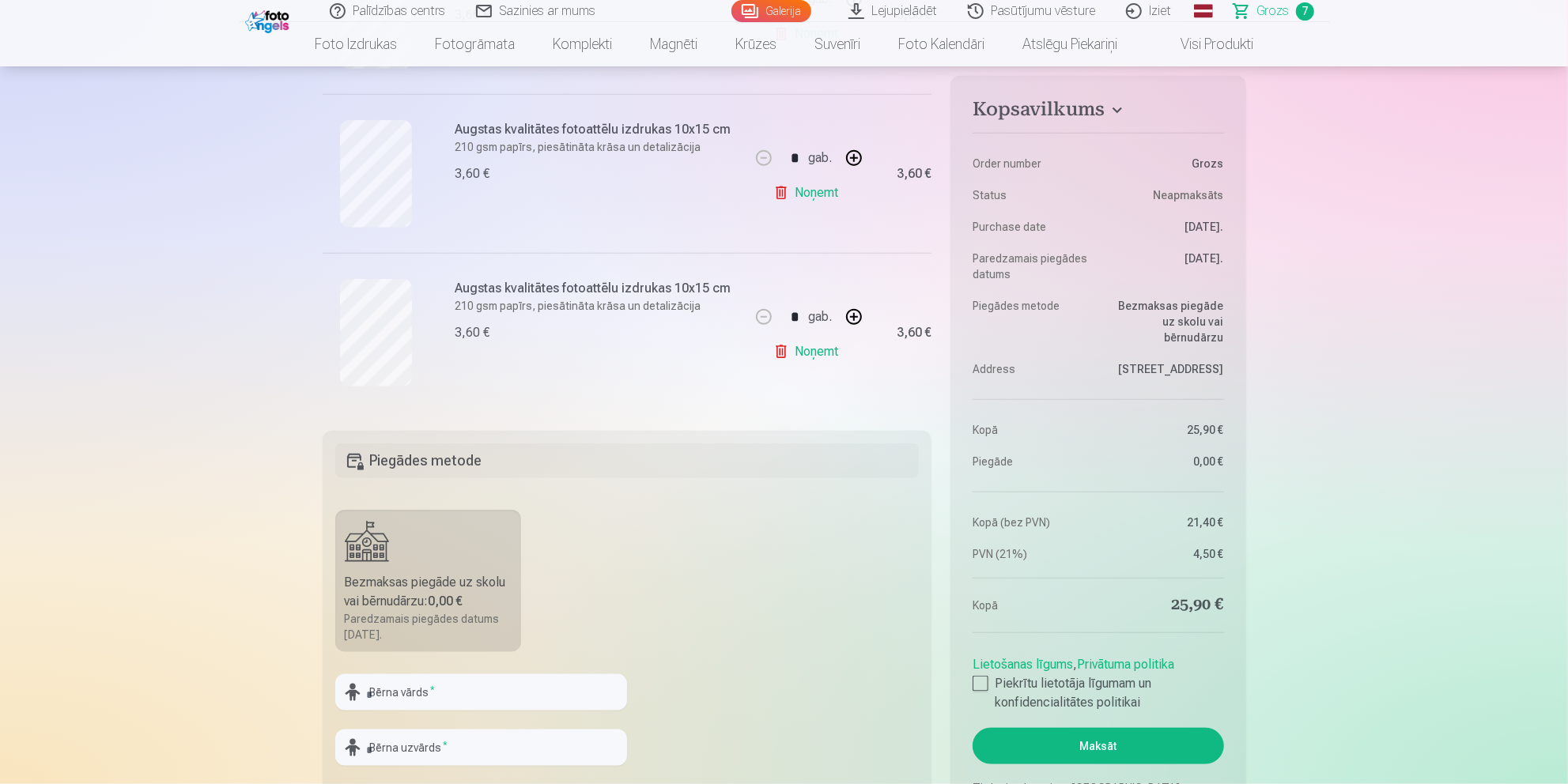
scroll to position [1054, 0]
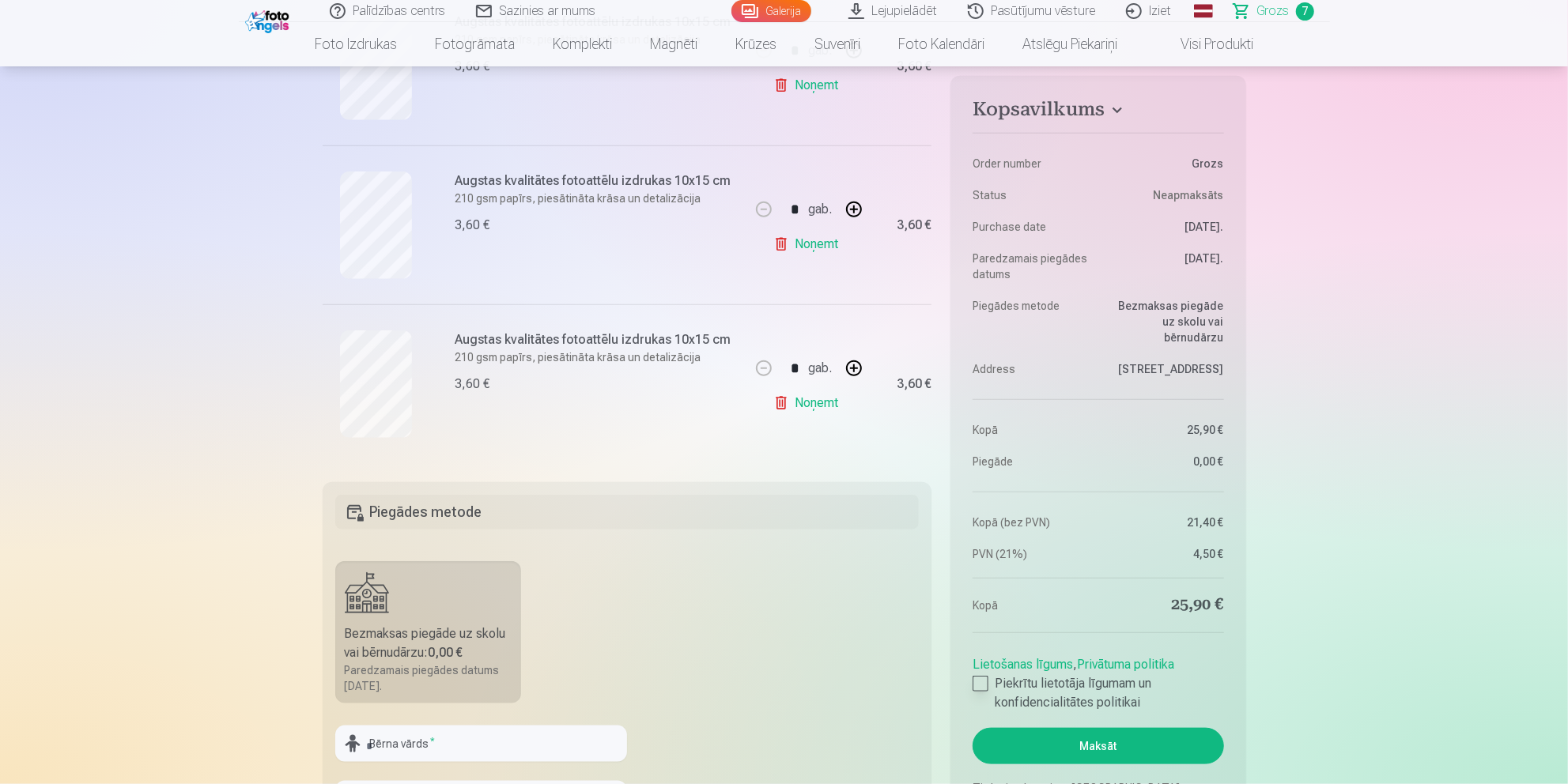
click at [976, 680] on div at bounding box center [981, 684] width 16 height 16
click at [1108, 706] on button "Maksāt" at bounding box center [1098, 746] width 250 height 36
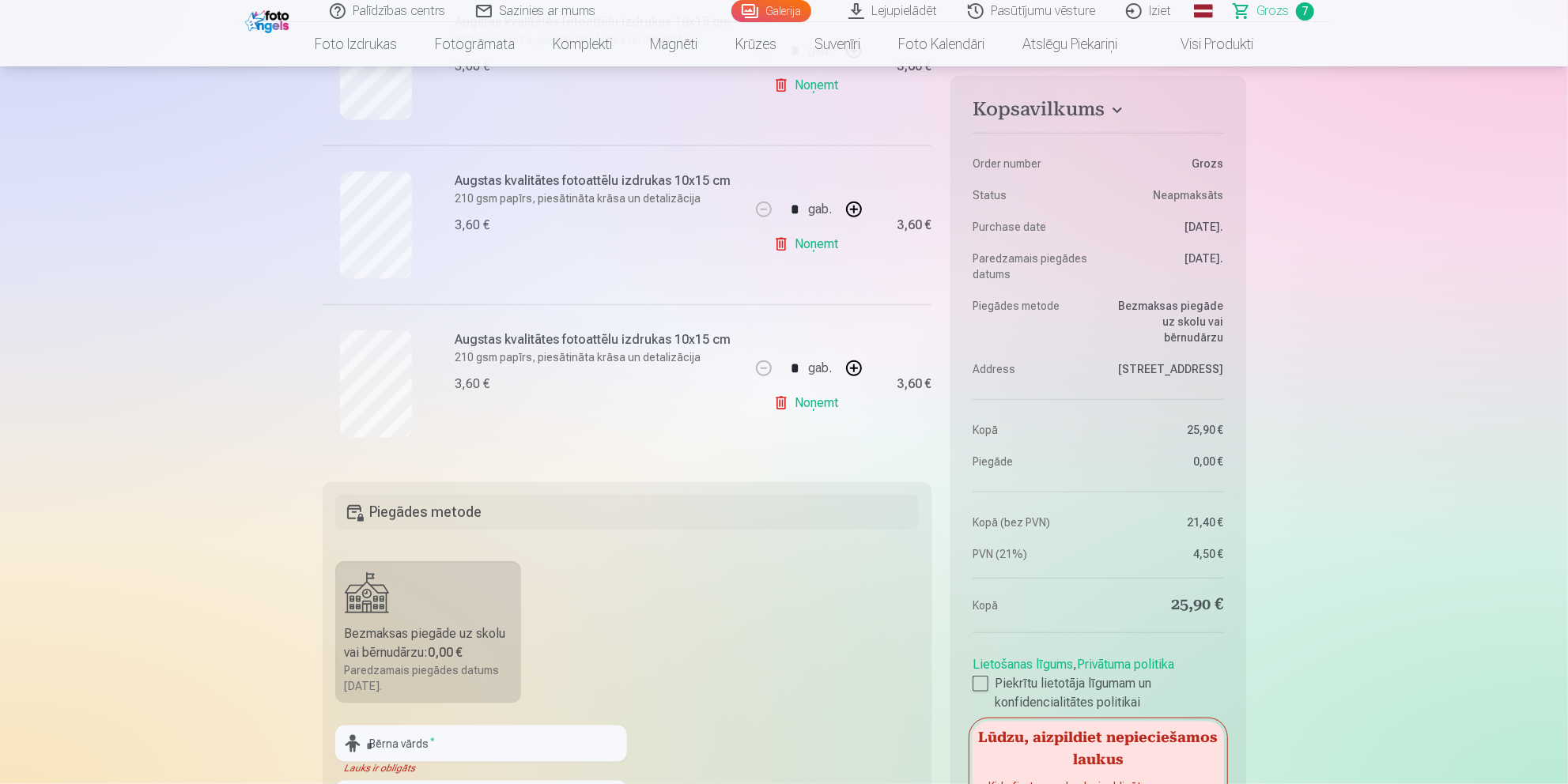
scroll to position [1697, 0]
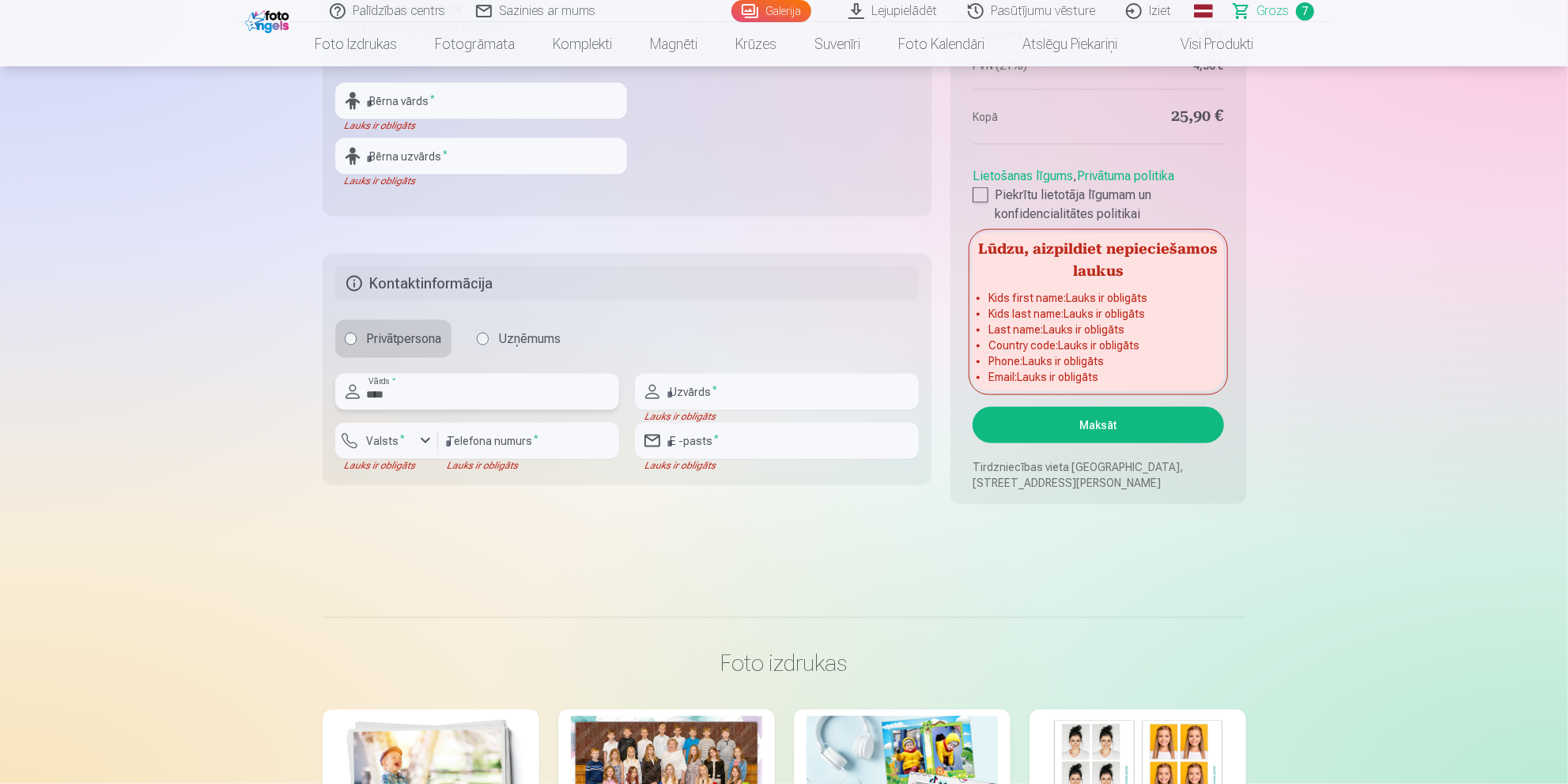
type input "****"
click at [783, 397] on input "text" at bounding box center [777, 392] width 284 height 36
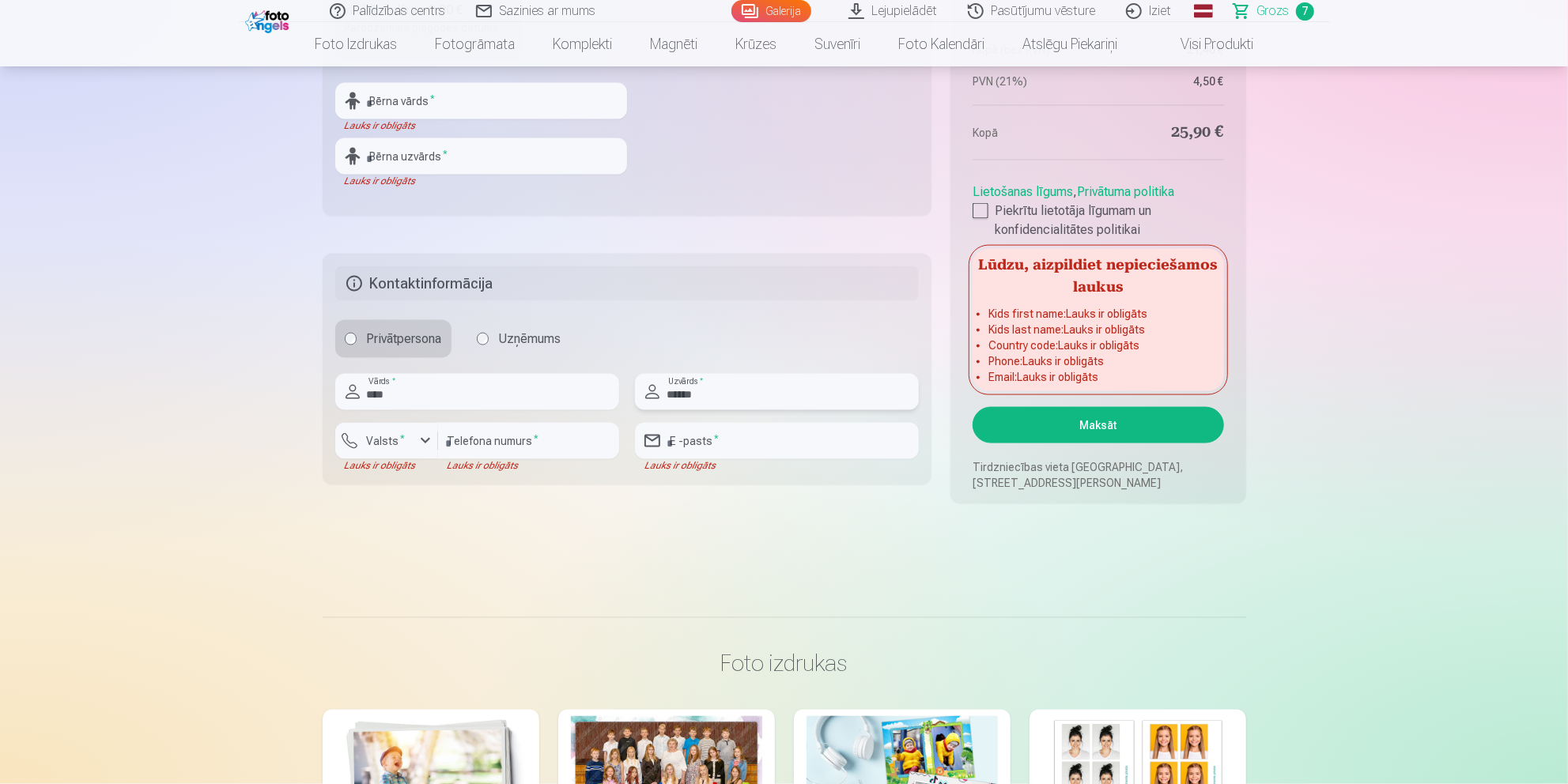
type input "******"
click at [526, 452] on input "number" at bounding box center [528, 441] width 181 height 36
type input "********"
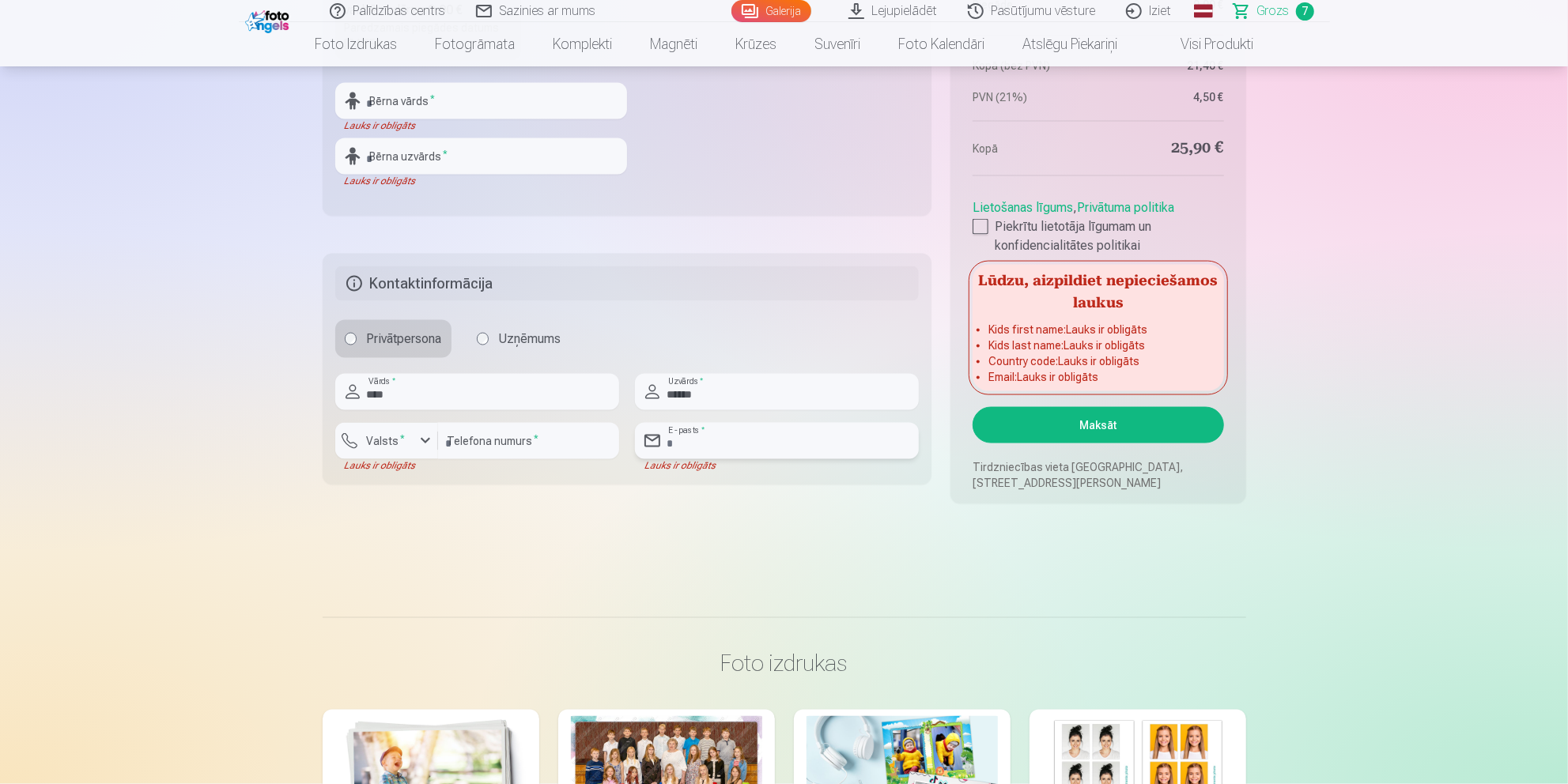
click at [749, 441] on input "email" at bounding box center [777, 441] width 284 height 36
type input "**********"
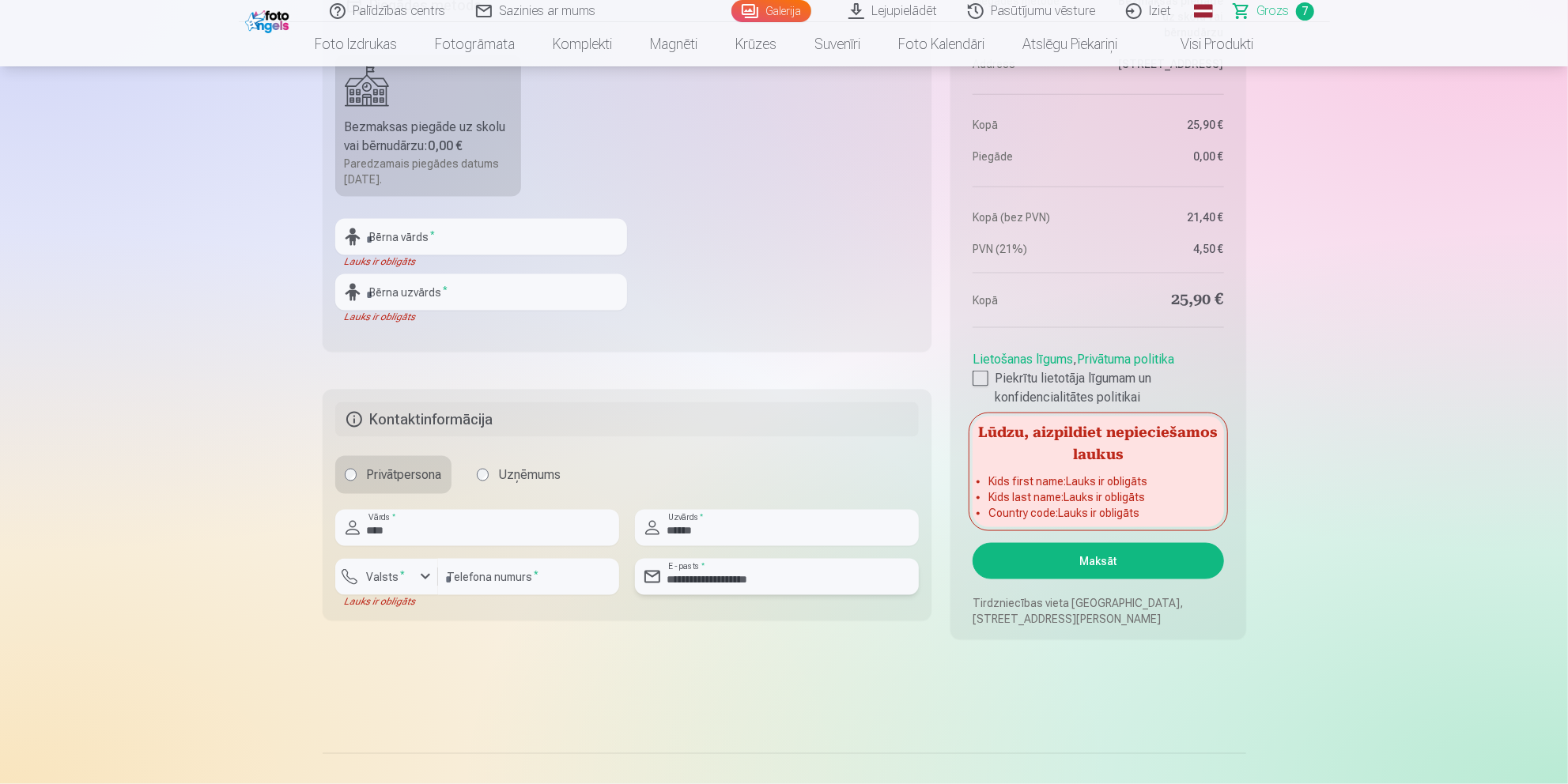
scroll to position [1609, 0]
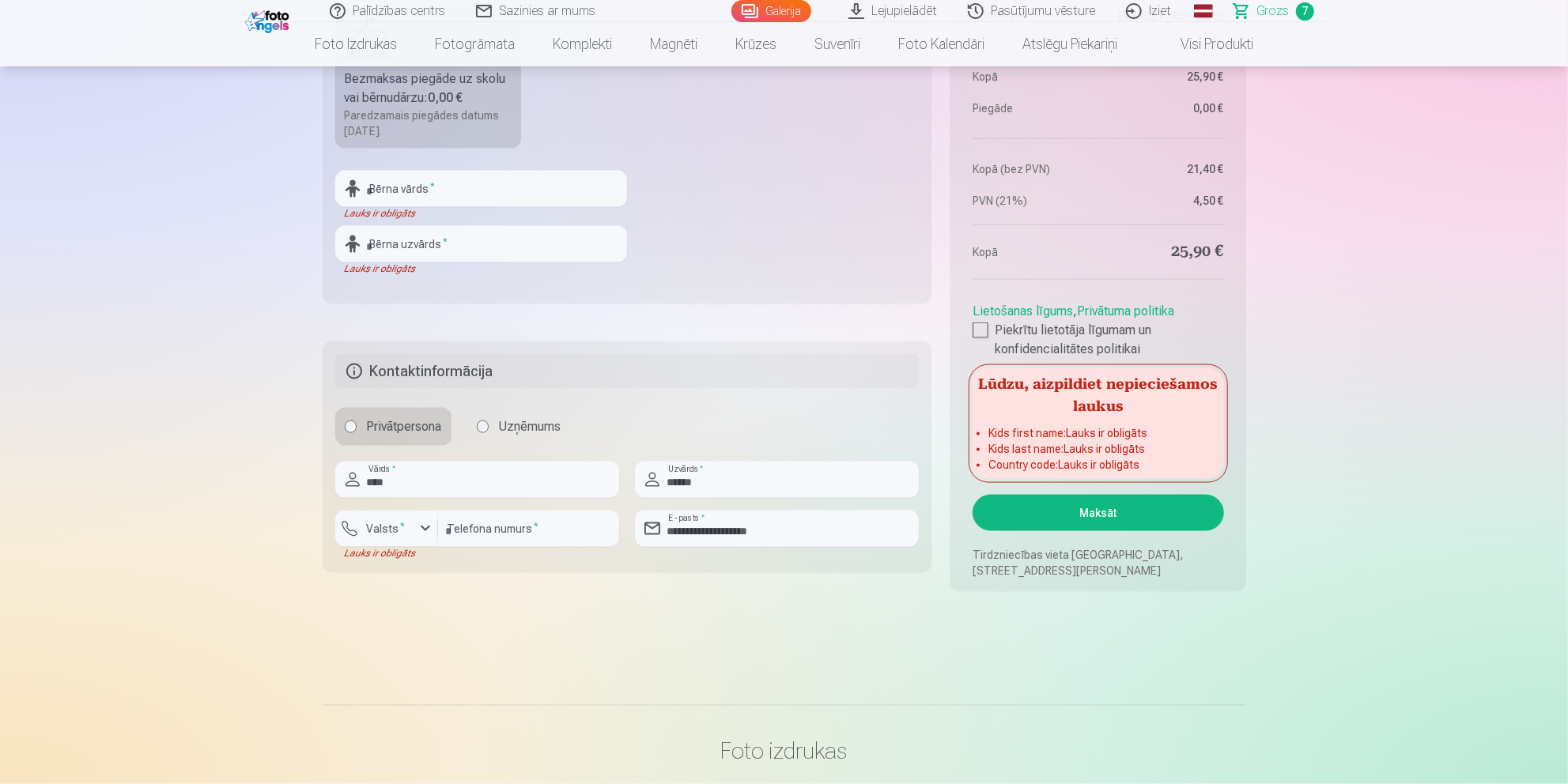
click at [1104, 509] on button "Maksāt" at bounding box center [1098, 512] width 250 height 36
click at [415, 180] on input "text" at bounding box center [481, 189] width 292 height 36
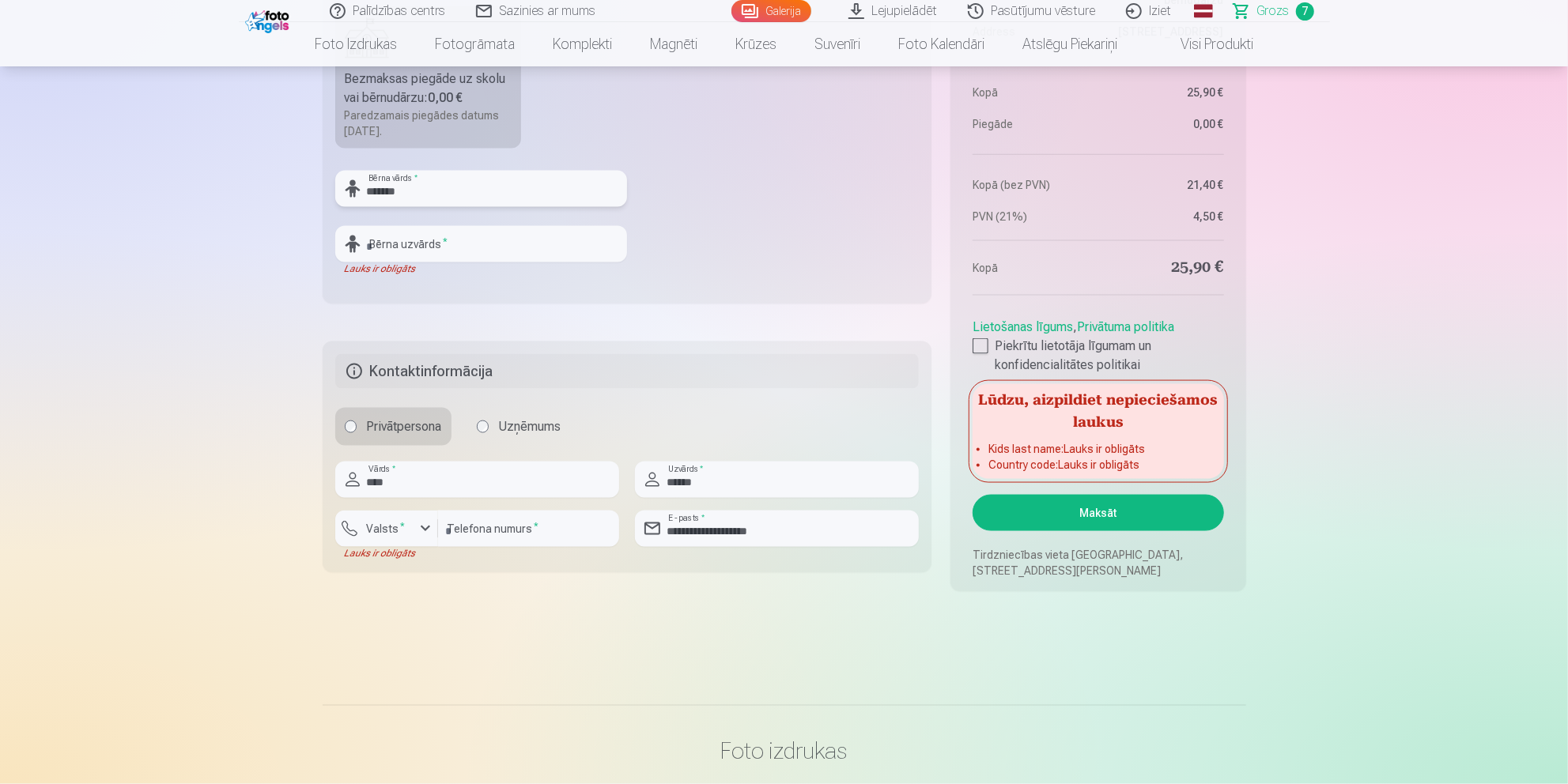
type input "*******"
click at [383, 249] on input "text" at bounding box center [481, 243] width 292 height 36
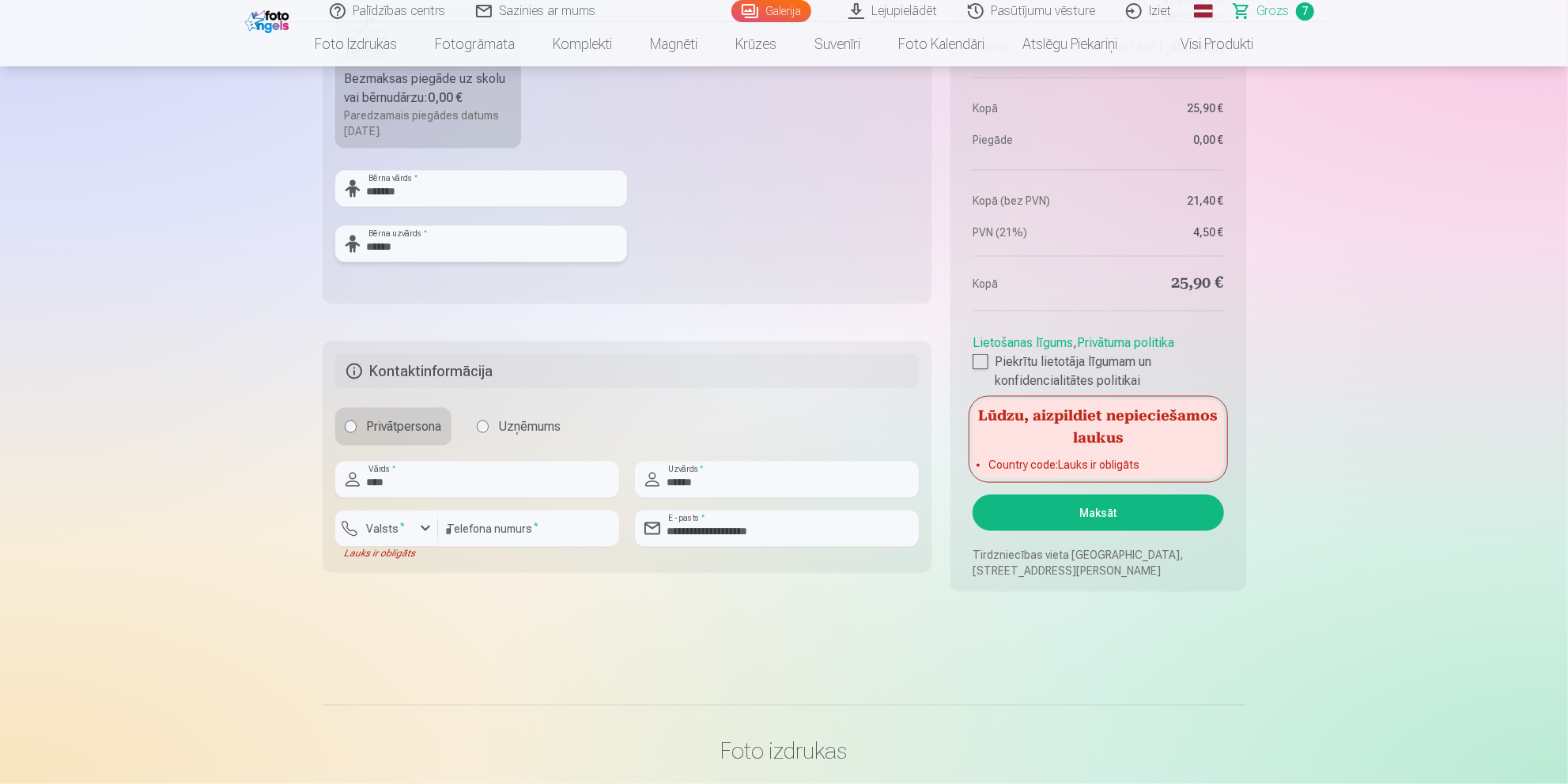
type input "******"
click at [424, 531] on div "button" at bounding box center [426, 529] width 19 height 19
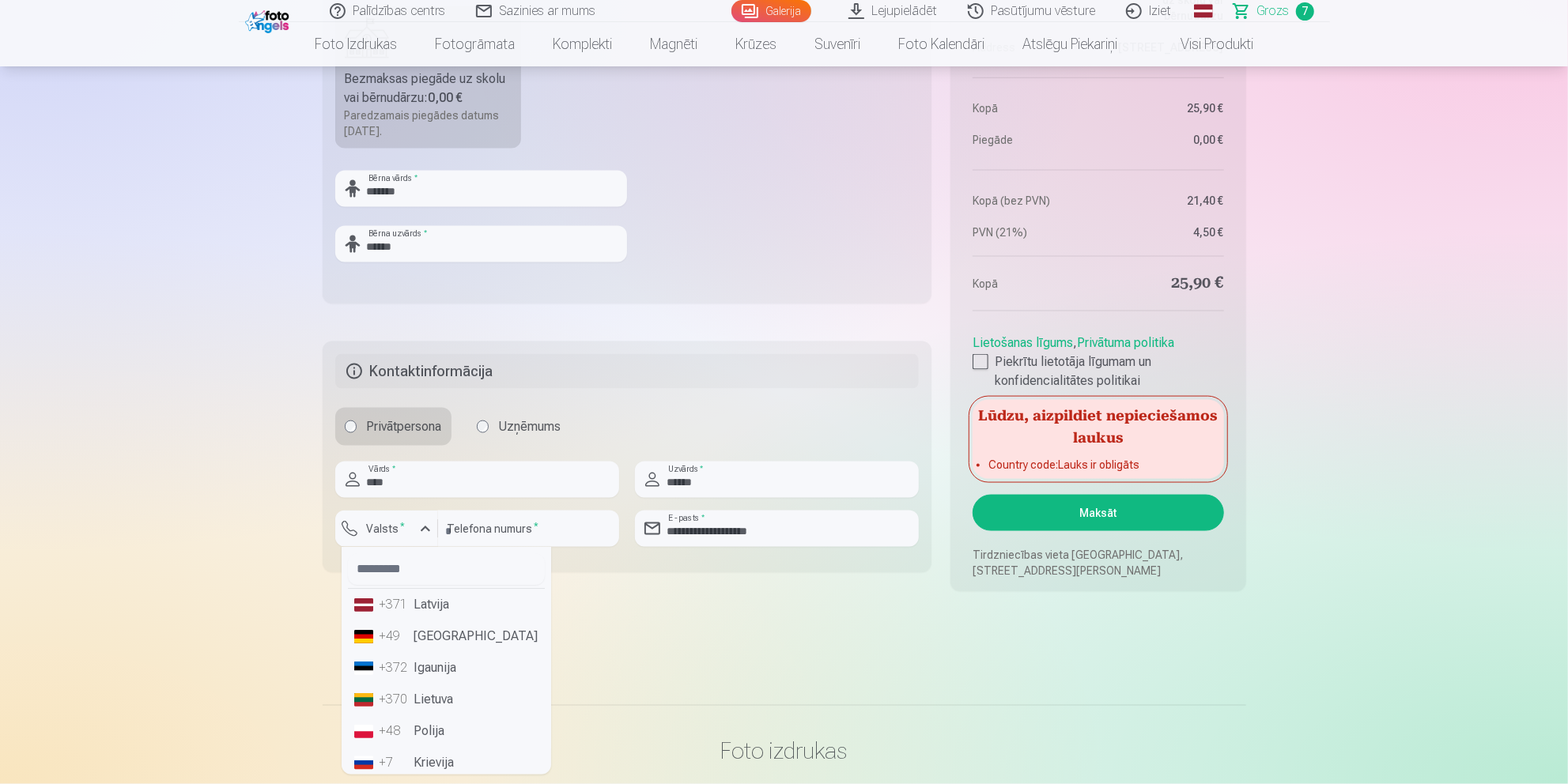
click at [441, 601] on li "+371 Latvija" at bounding box center [445, 605] width 197 height 32
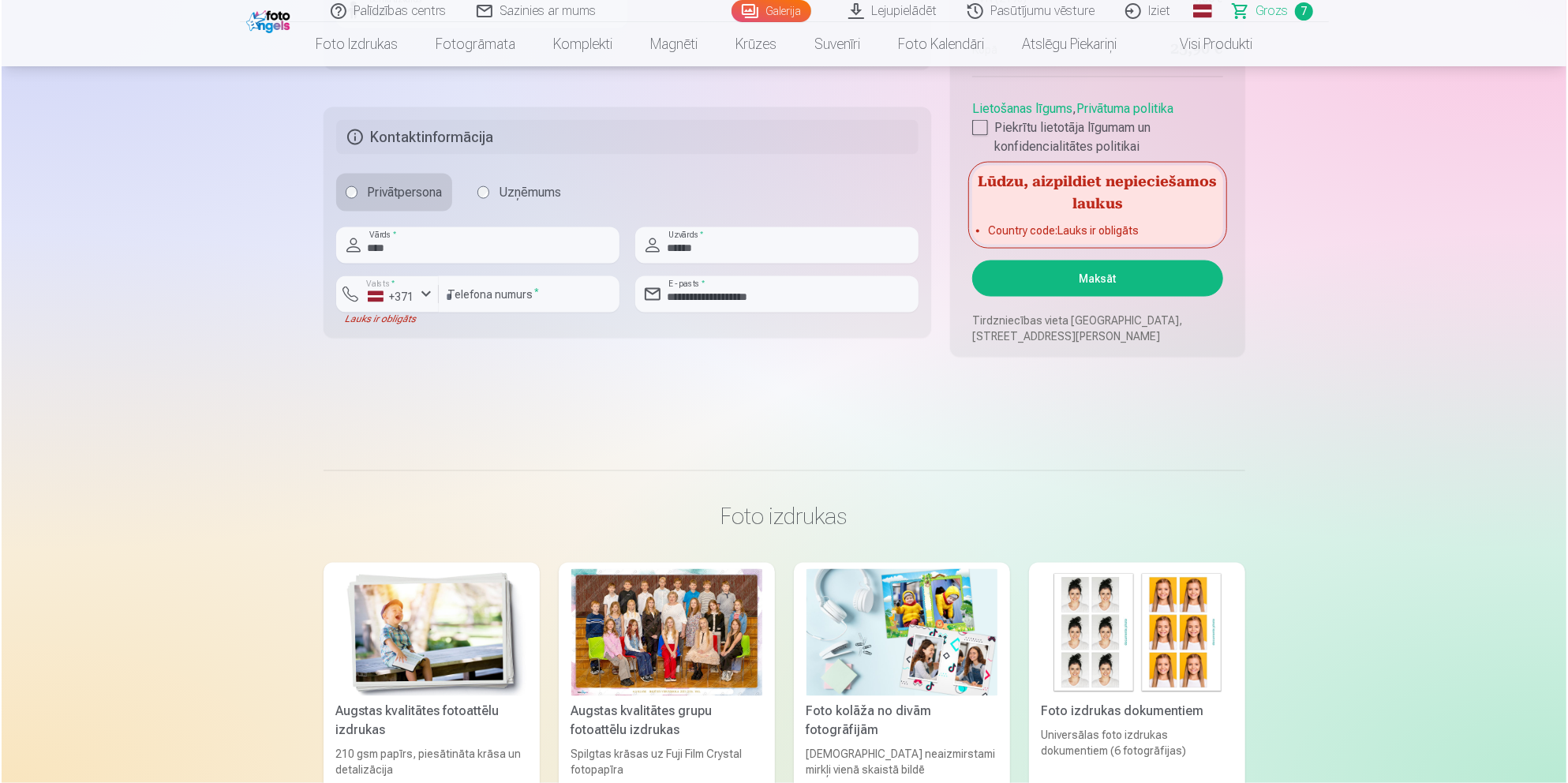
scroll to position [1843, 0]
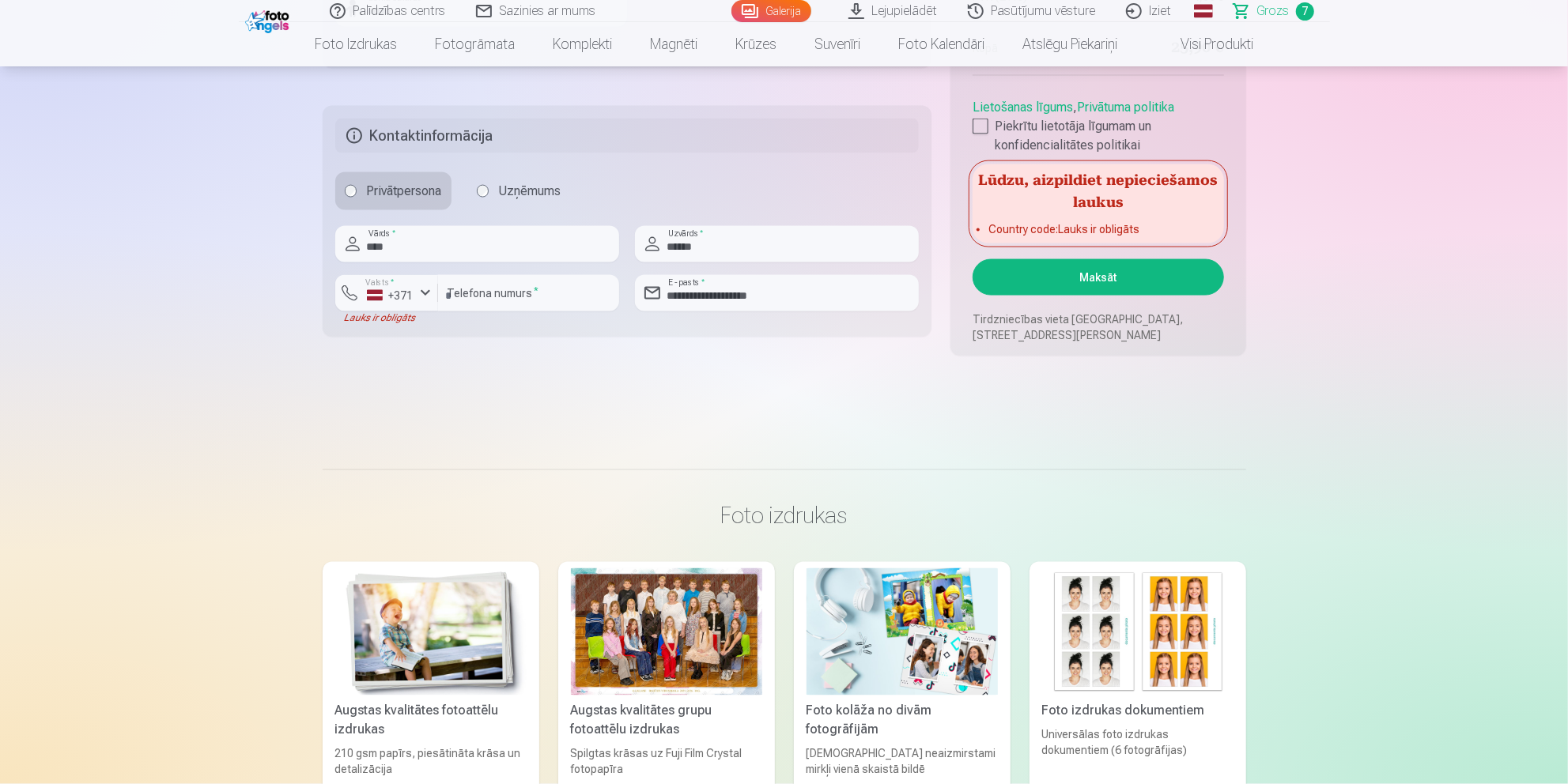
click at [1097, 274] on button "Maksāt" at bounding box center [1098, 277] width 250 height 36
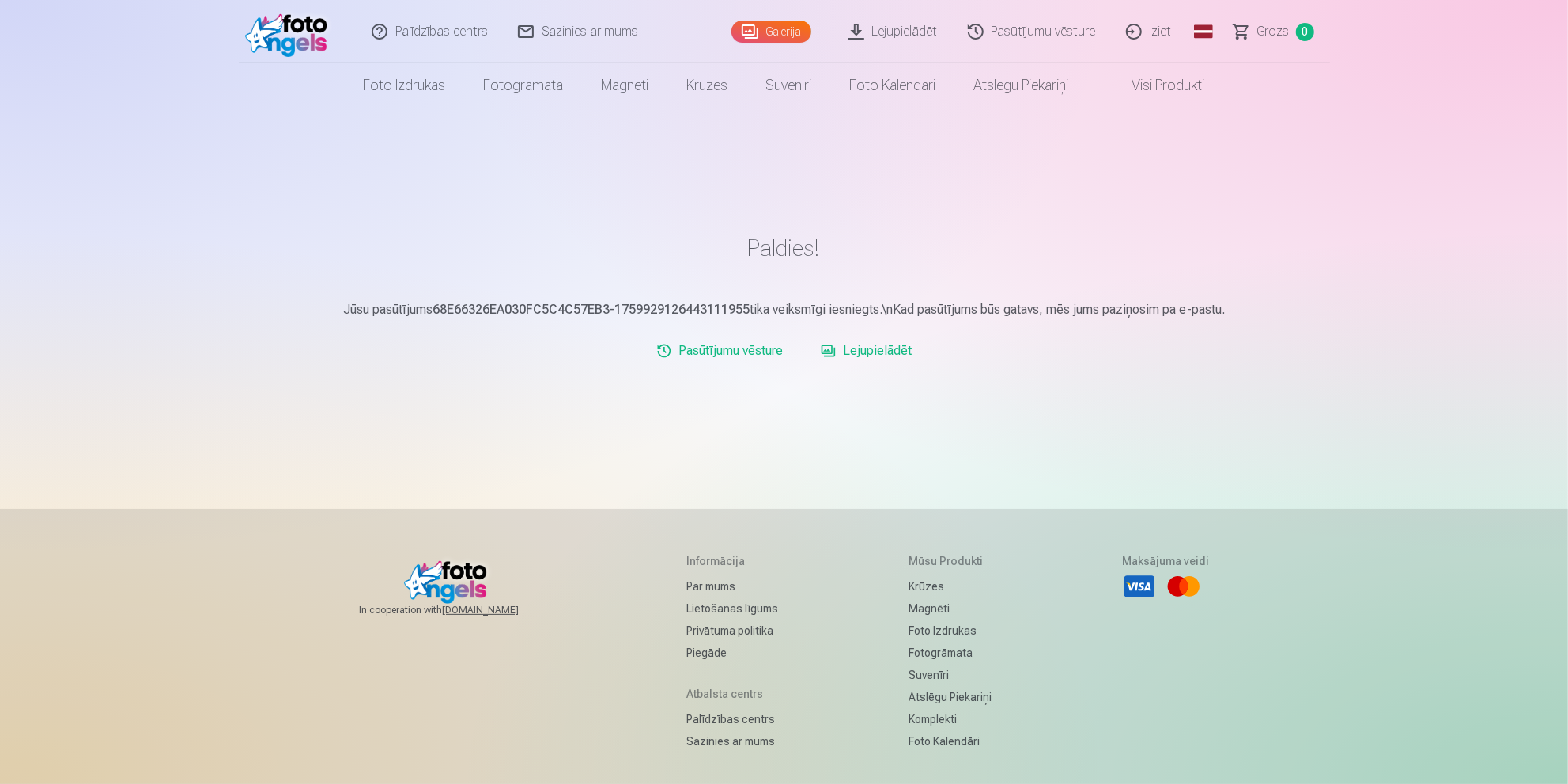
click at [293, 34] on img at bounding box center [290, 31] width 91 height 50
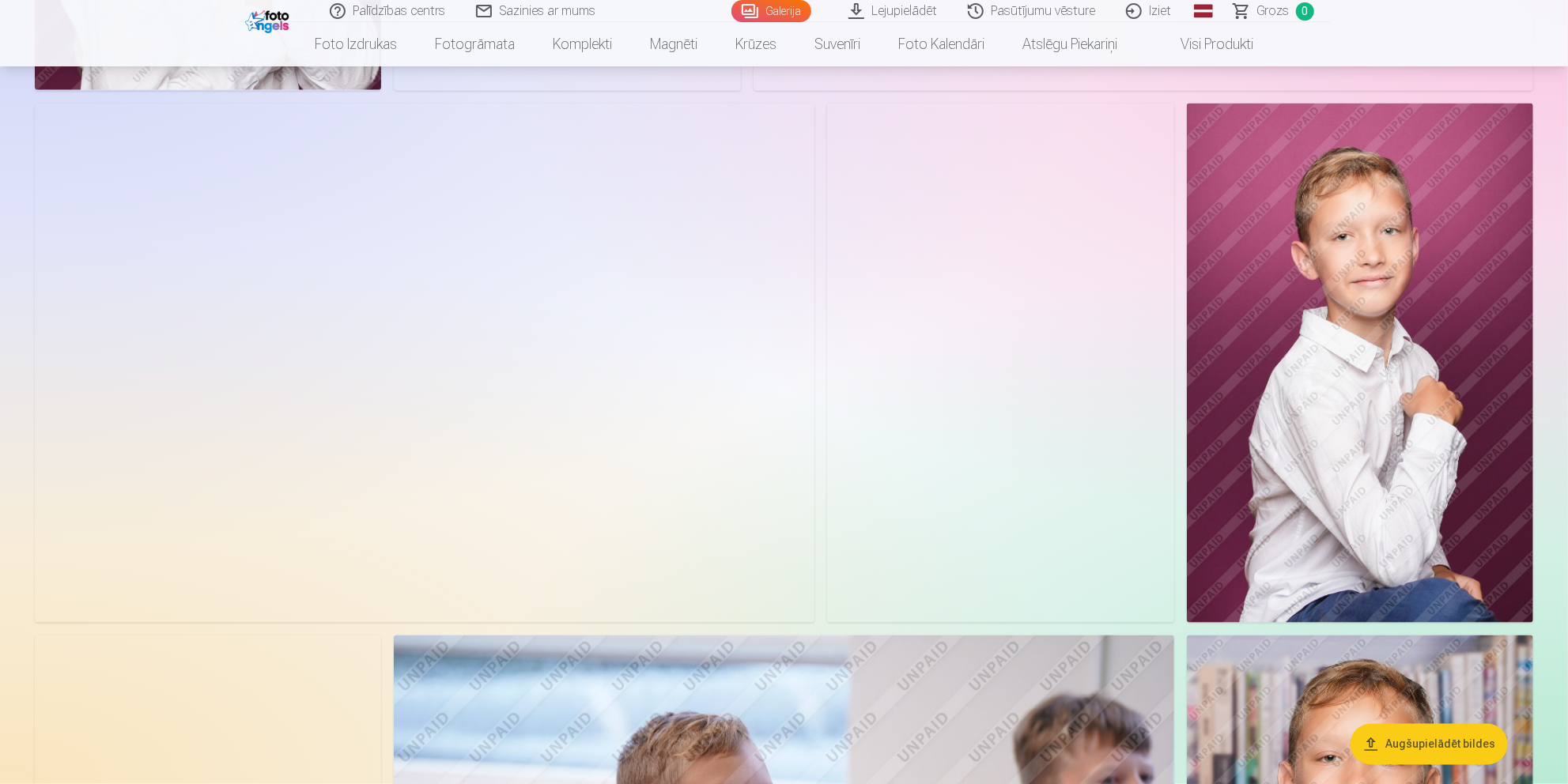
scroll to position [2283, 0]
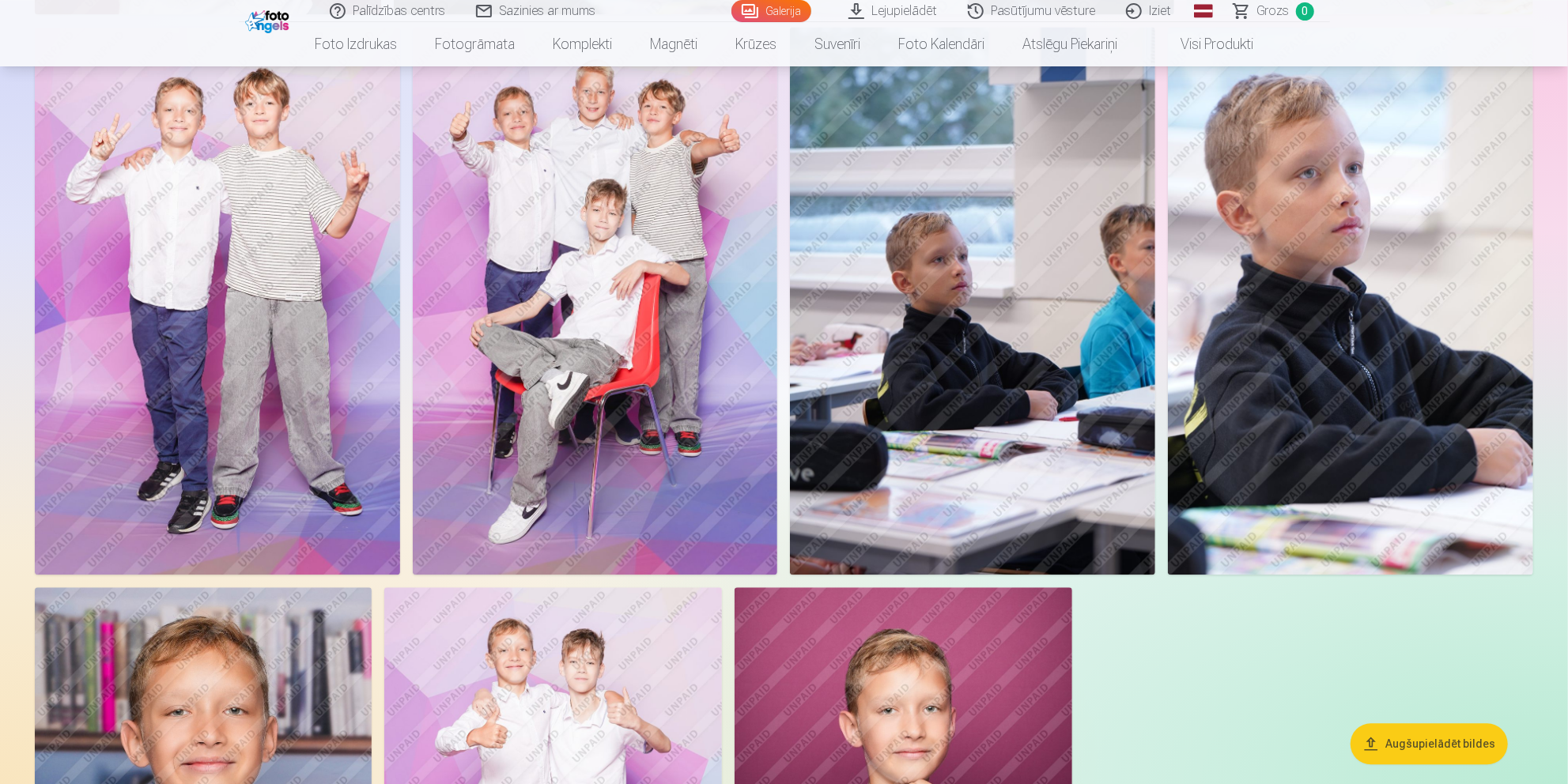
click at [1317, 345] on img at bounding box center [1350, 300] width 365 height 548
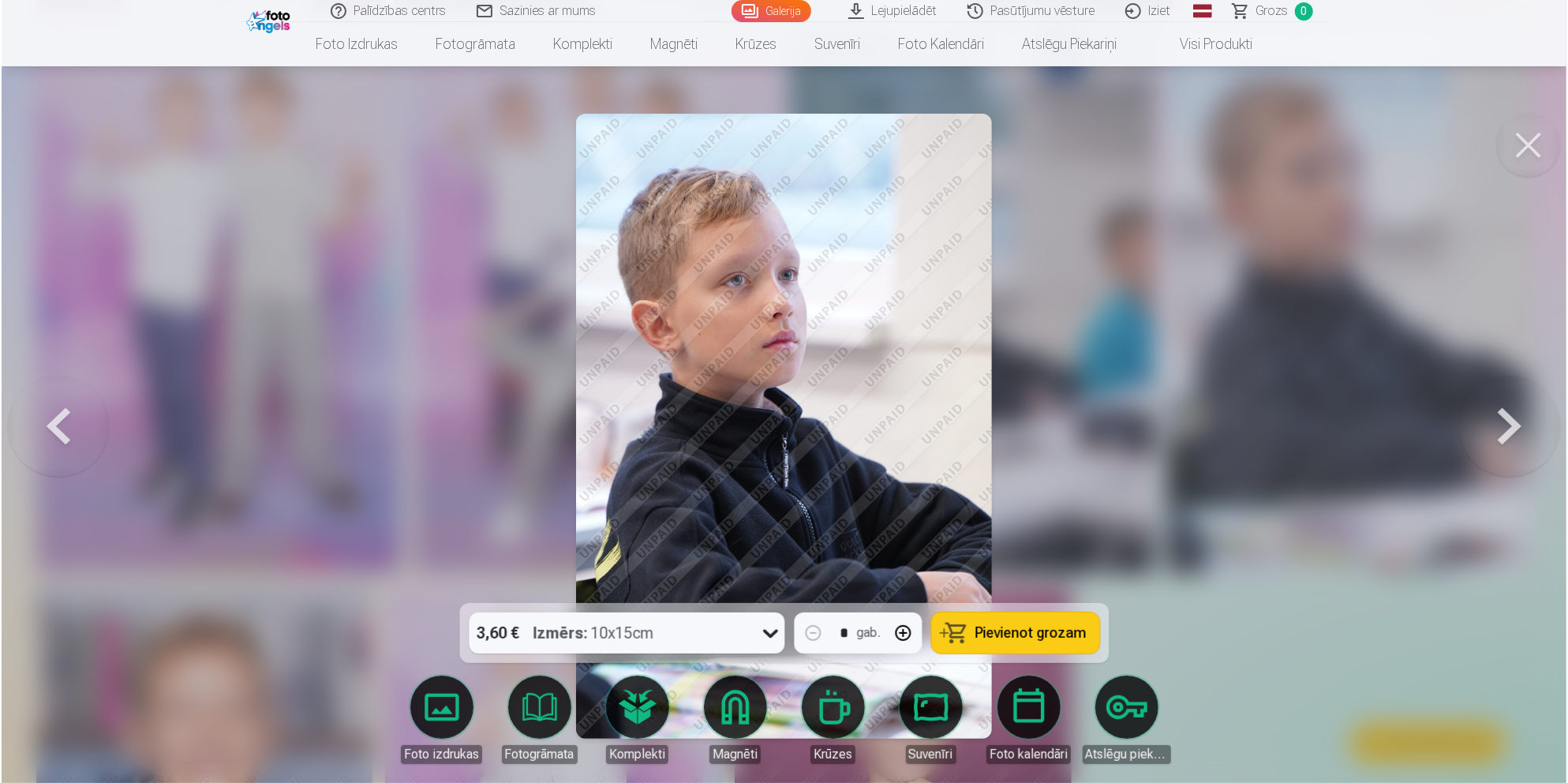
scroll to position [2813, 0]
click at [1489, 422] on button at bounding box center [1512, 426] width 101 height 322
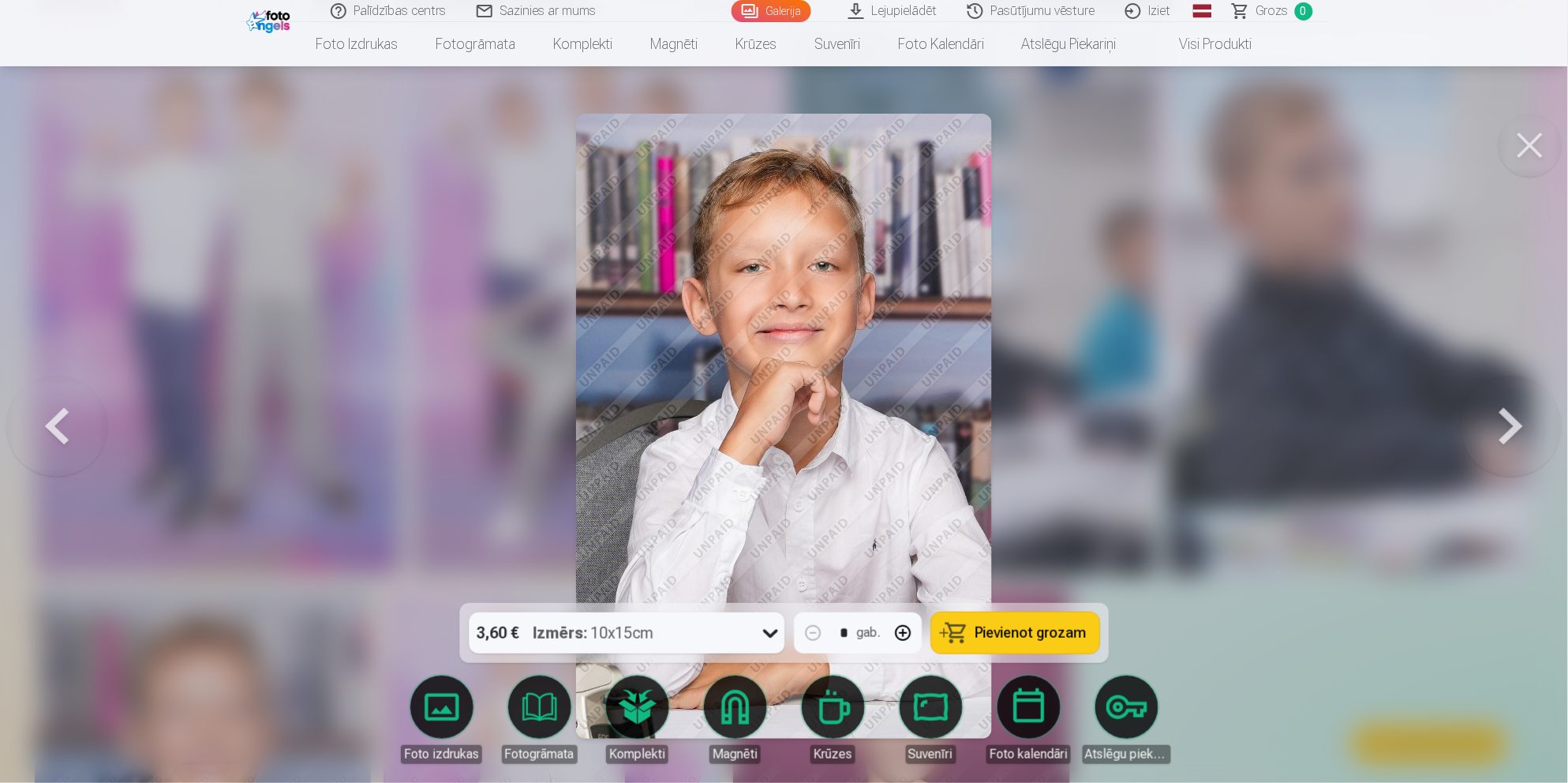
click at [1161, 11] on link "Iziet" at bounding box center [1149, 11] width 76 height 22
